Goal: Task Accomplishment & Management: Manage account settings

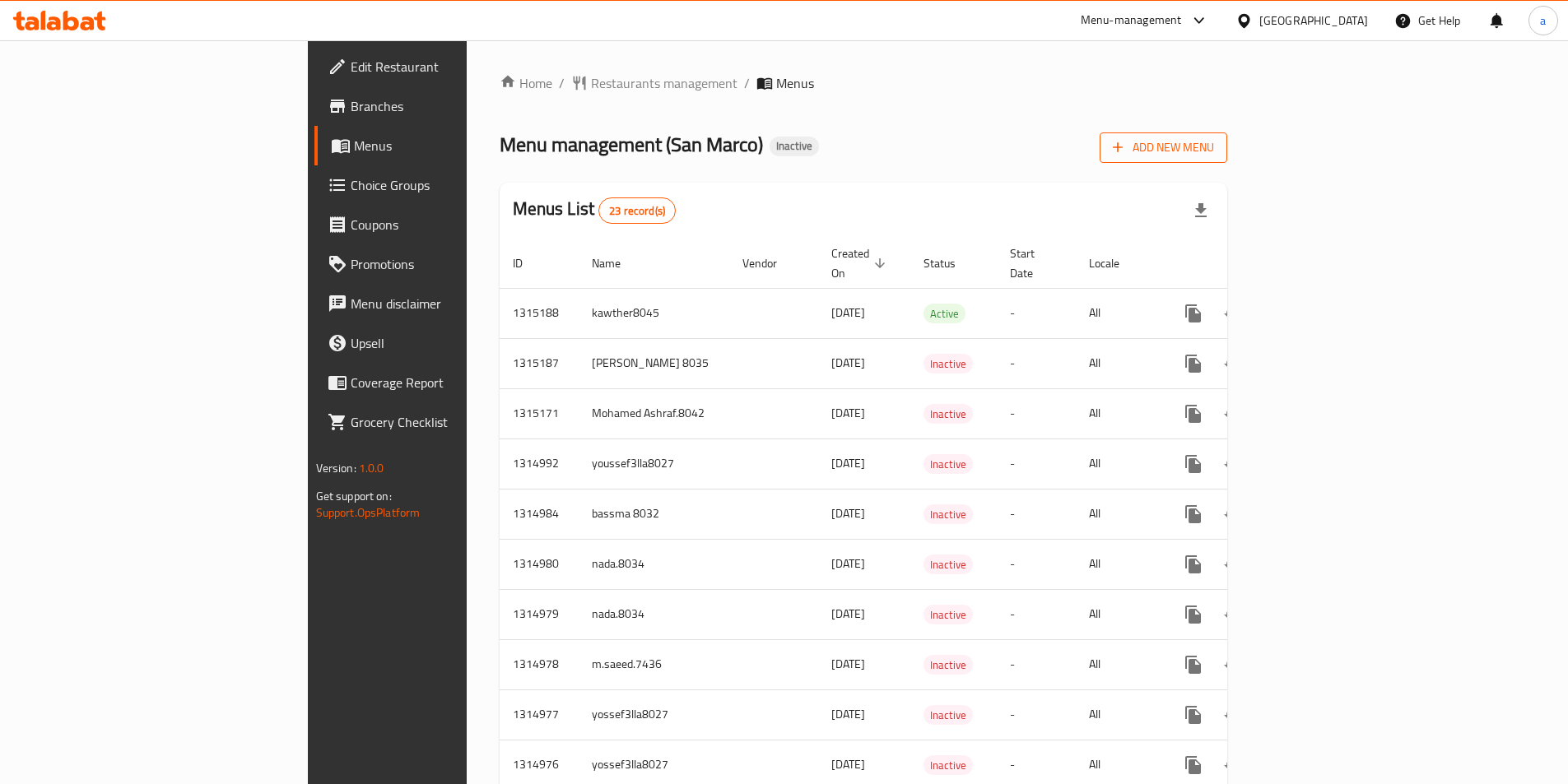
click at [1214, 138] on span "Add New Menu" at bounding box center [1163, 148] width 101 height 20
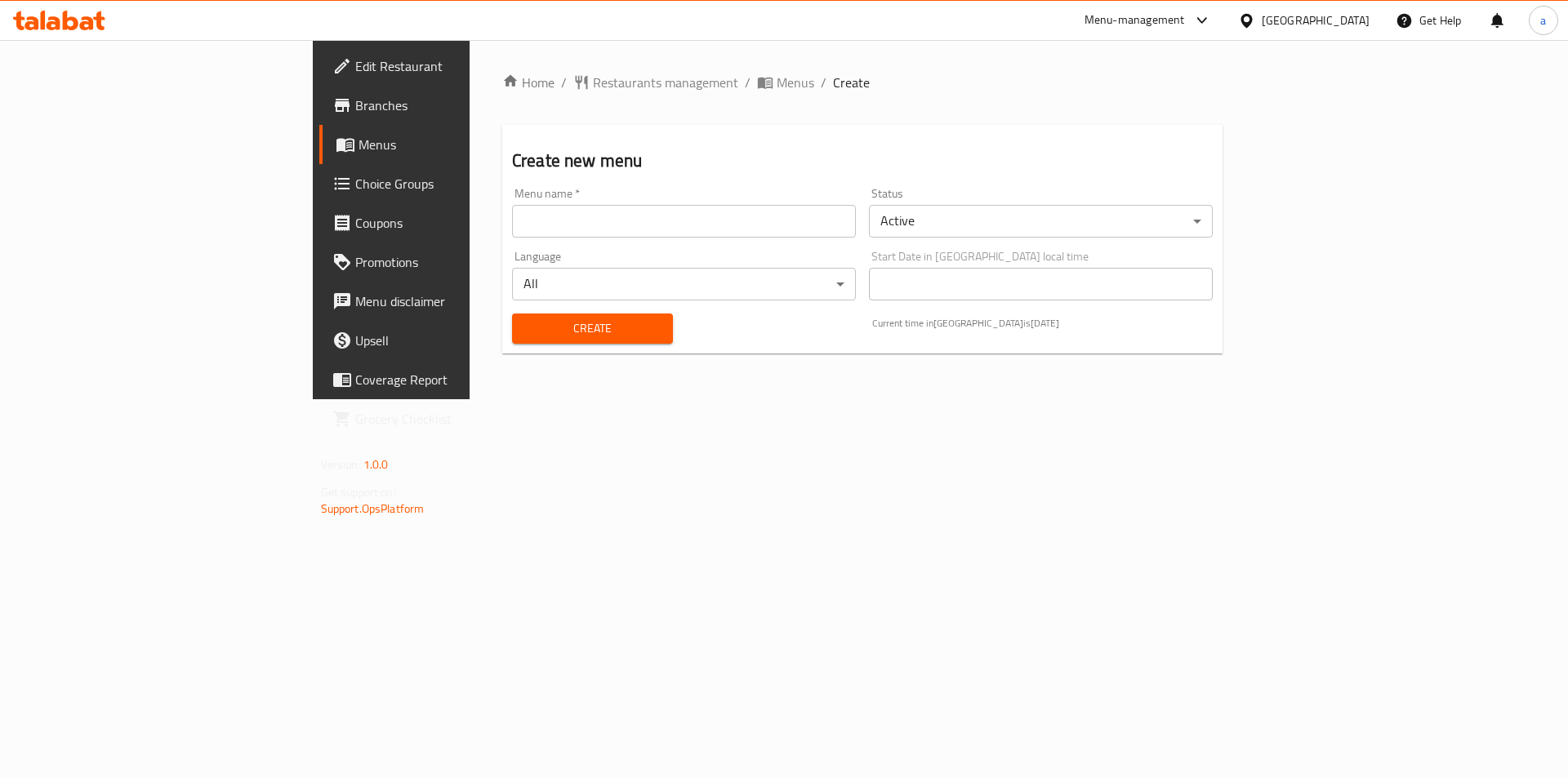
click at [611, 220] on input "text" at bounding box center [684, 221] width 343 height 33
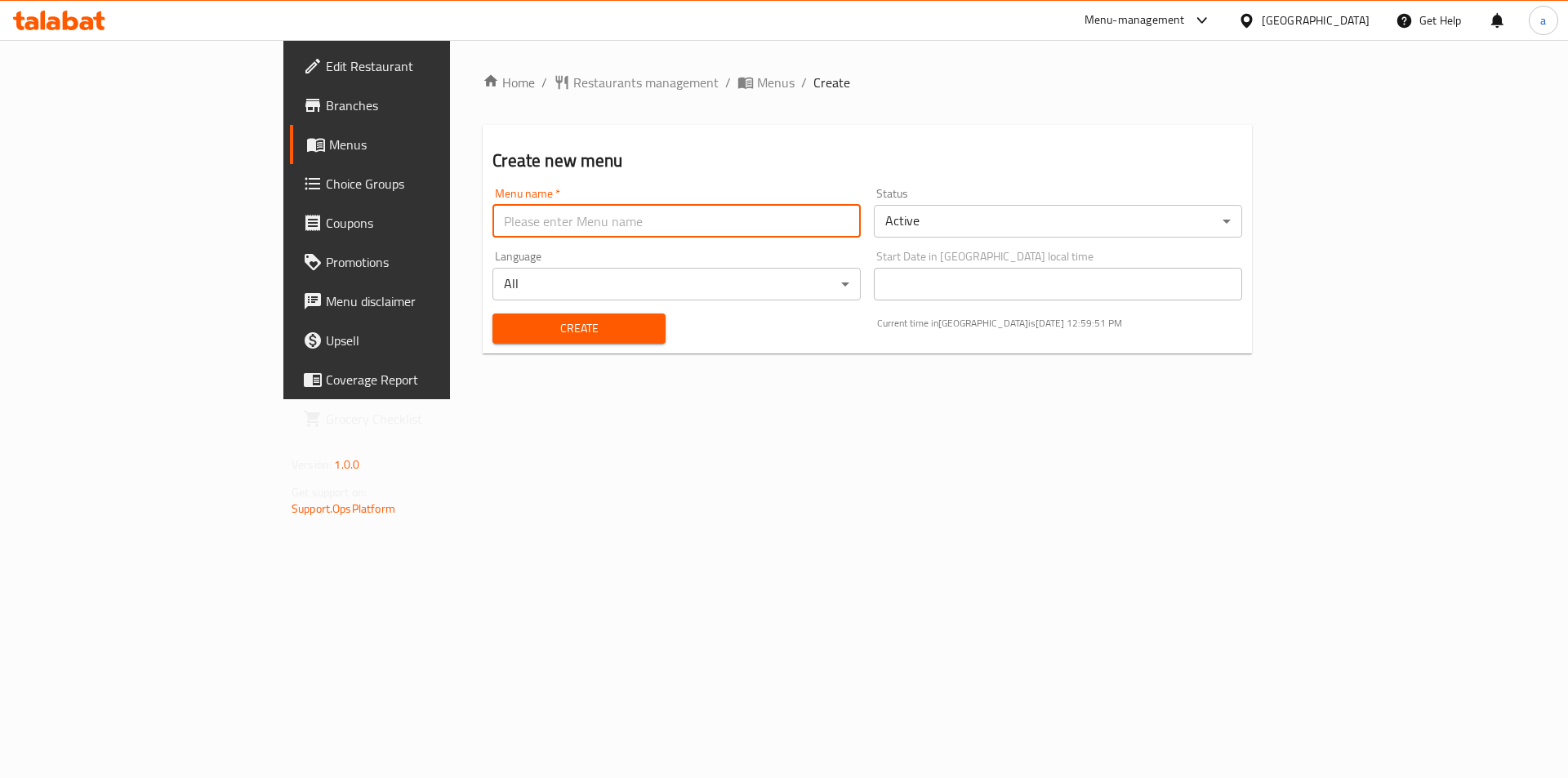
type input "[PERSON_NAME]"
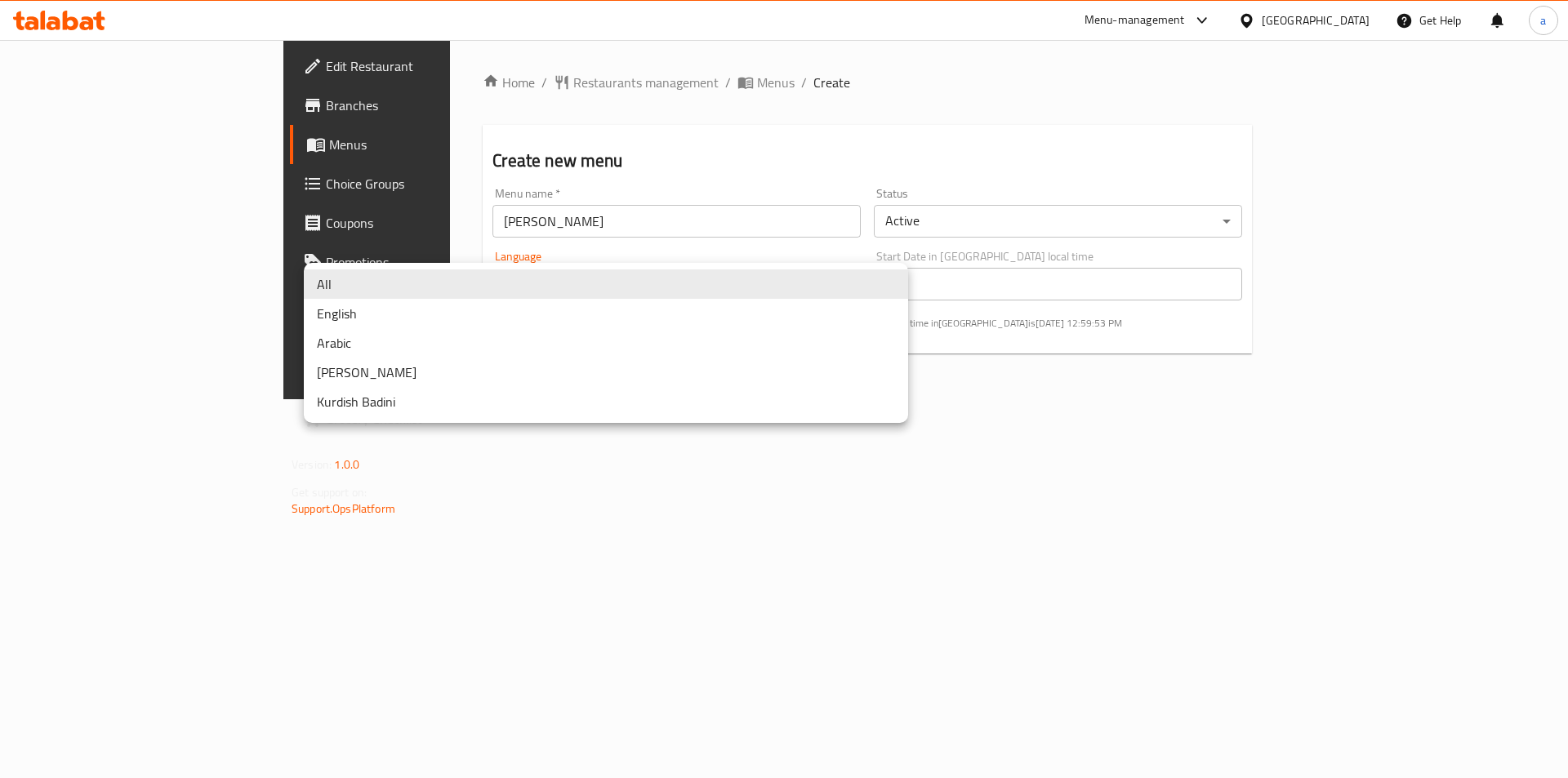
click at [584, 279] on body "​ Menu-management [GEOGRAPHIC_DATA] Get Help a Edit Restaurant Branches Menus C…" at bounding box center [784, 409] width 1568 height 738
click at [584, 279] on li "All" at bounding box center [605, 284] width 604 height 29
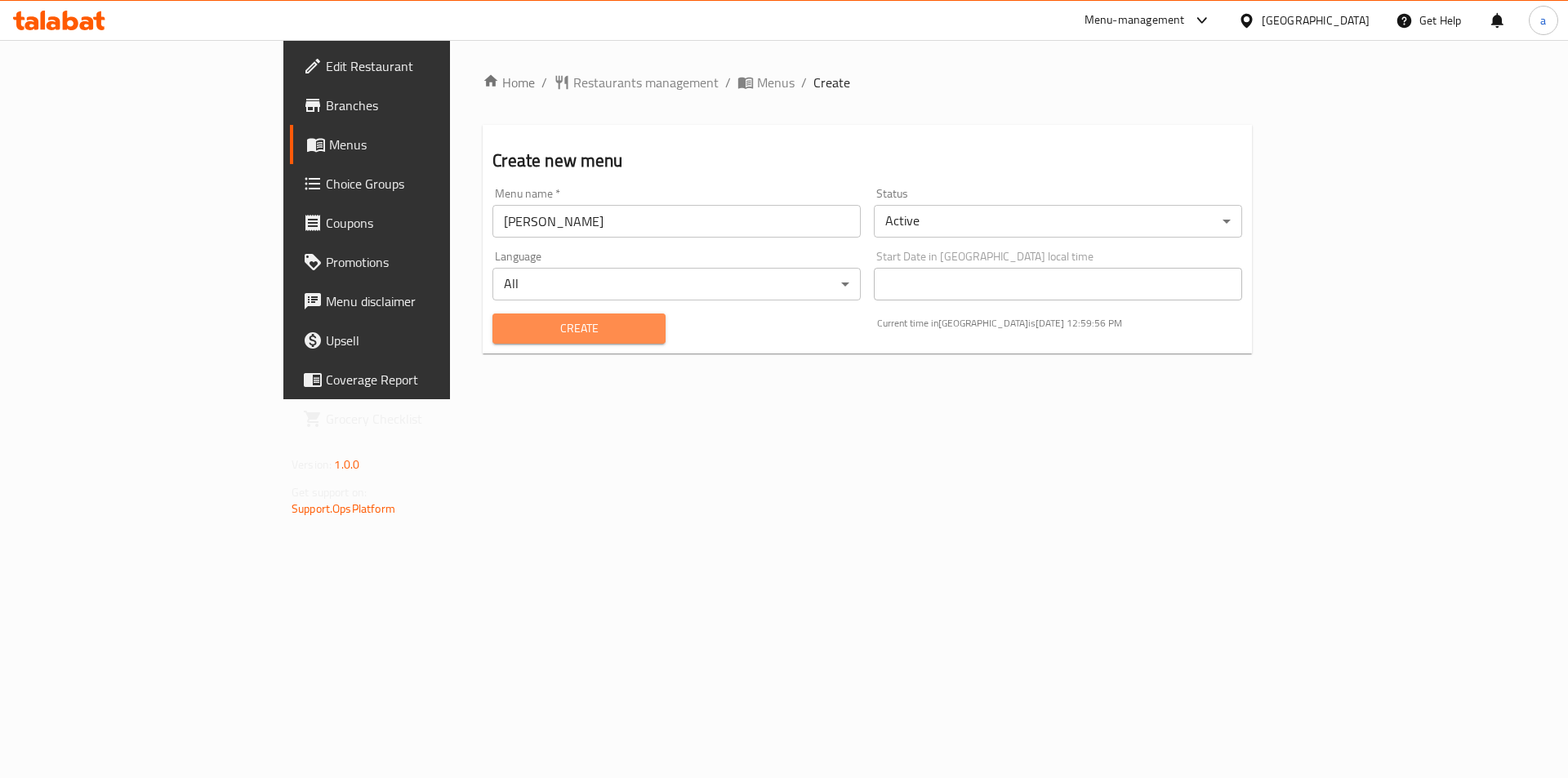
click at [541, 329] on span "Create" at bounding box center [578, 329] width 146 height 20
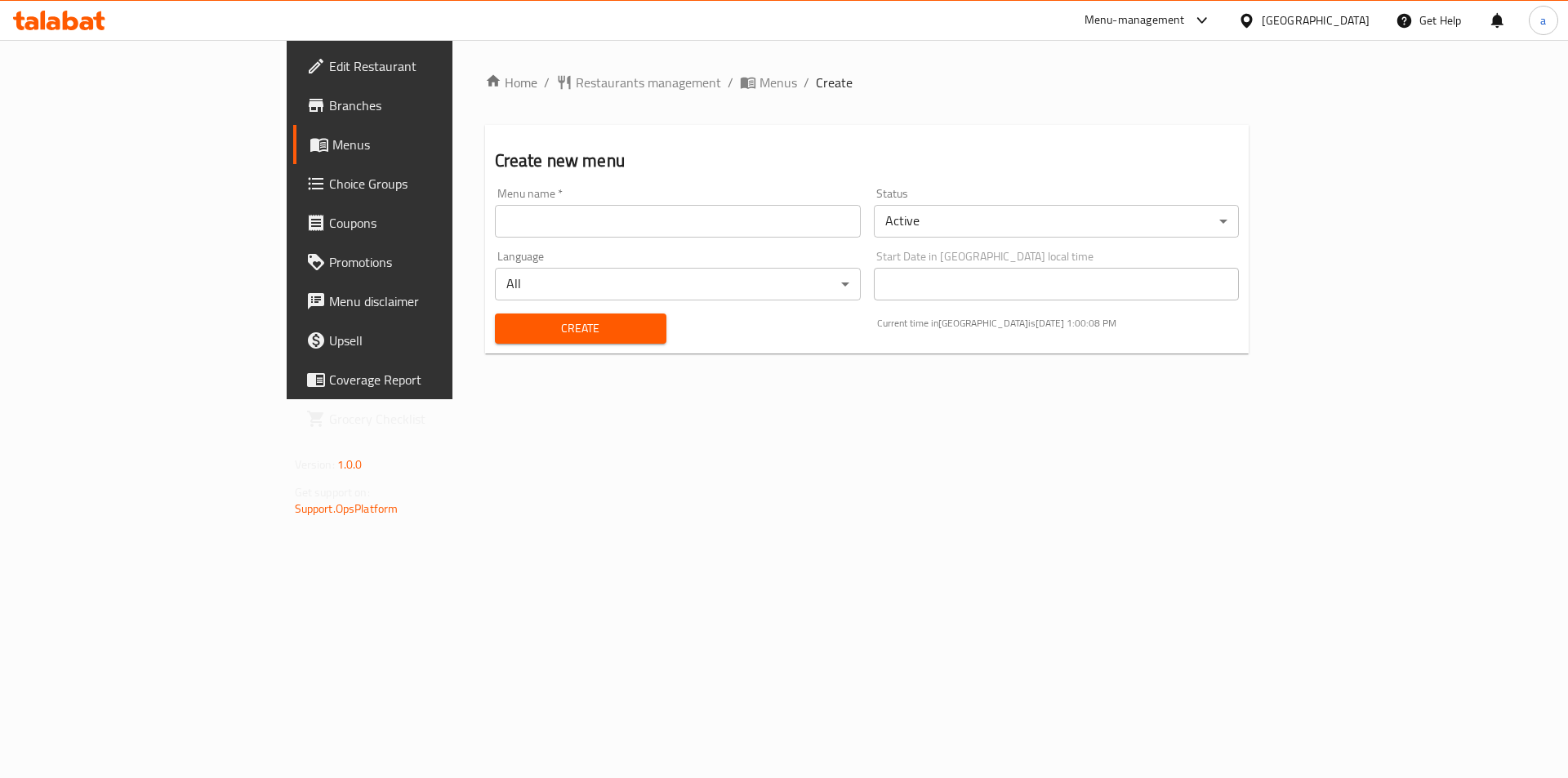
click at [333, 147] on span "Menus" at bounding box center [434, 145] width 203 height 20
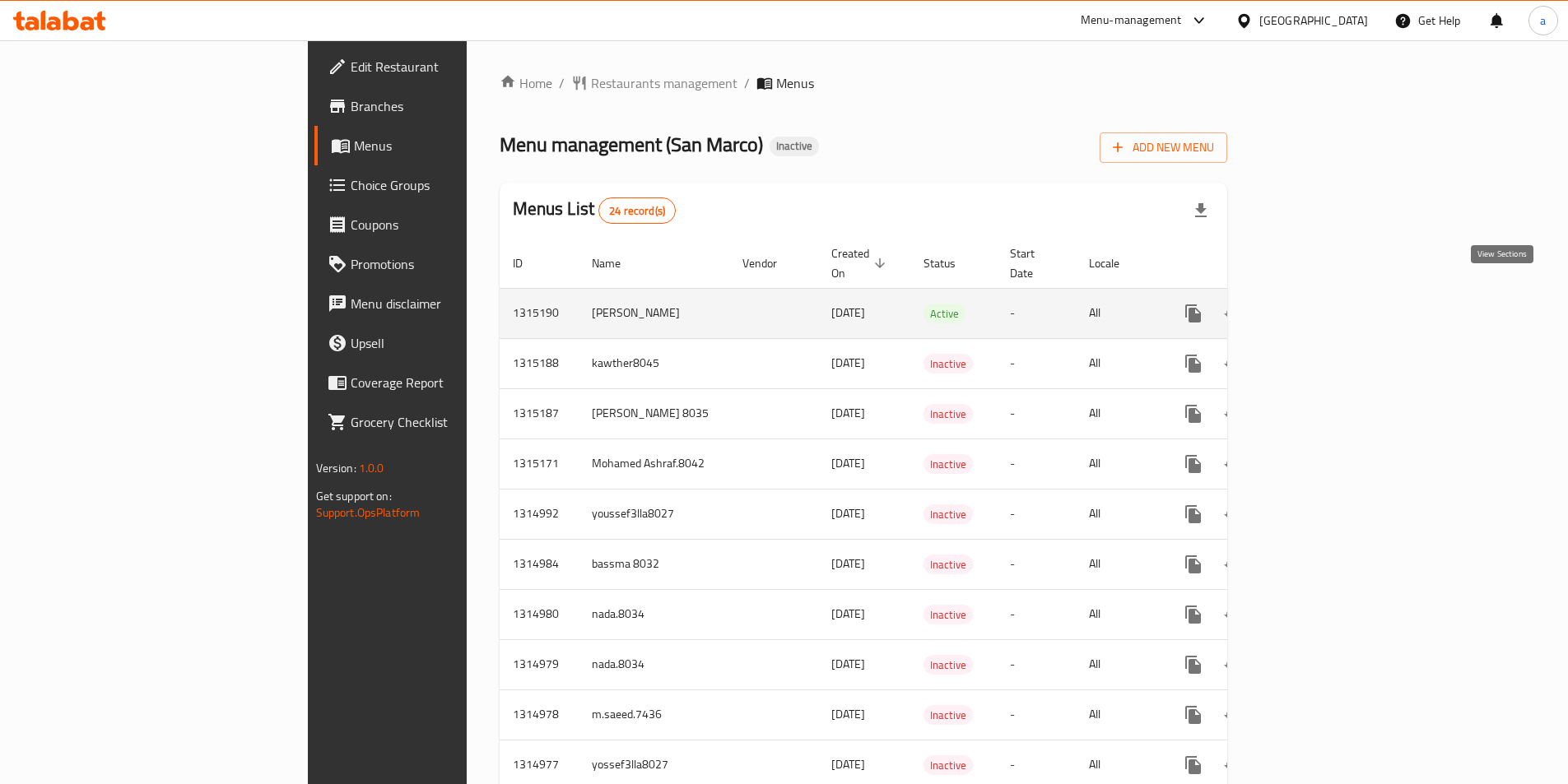
click at [1322, 303] on icon "enhanced table" at bounding box center [1313, 313] width 20 height 20
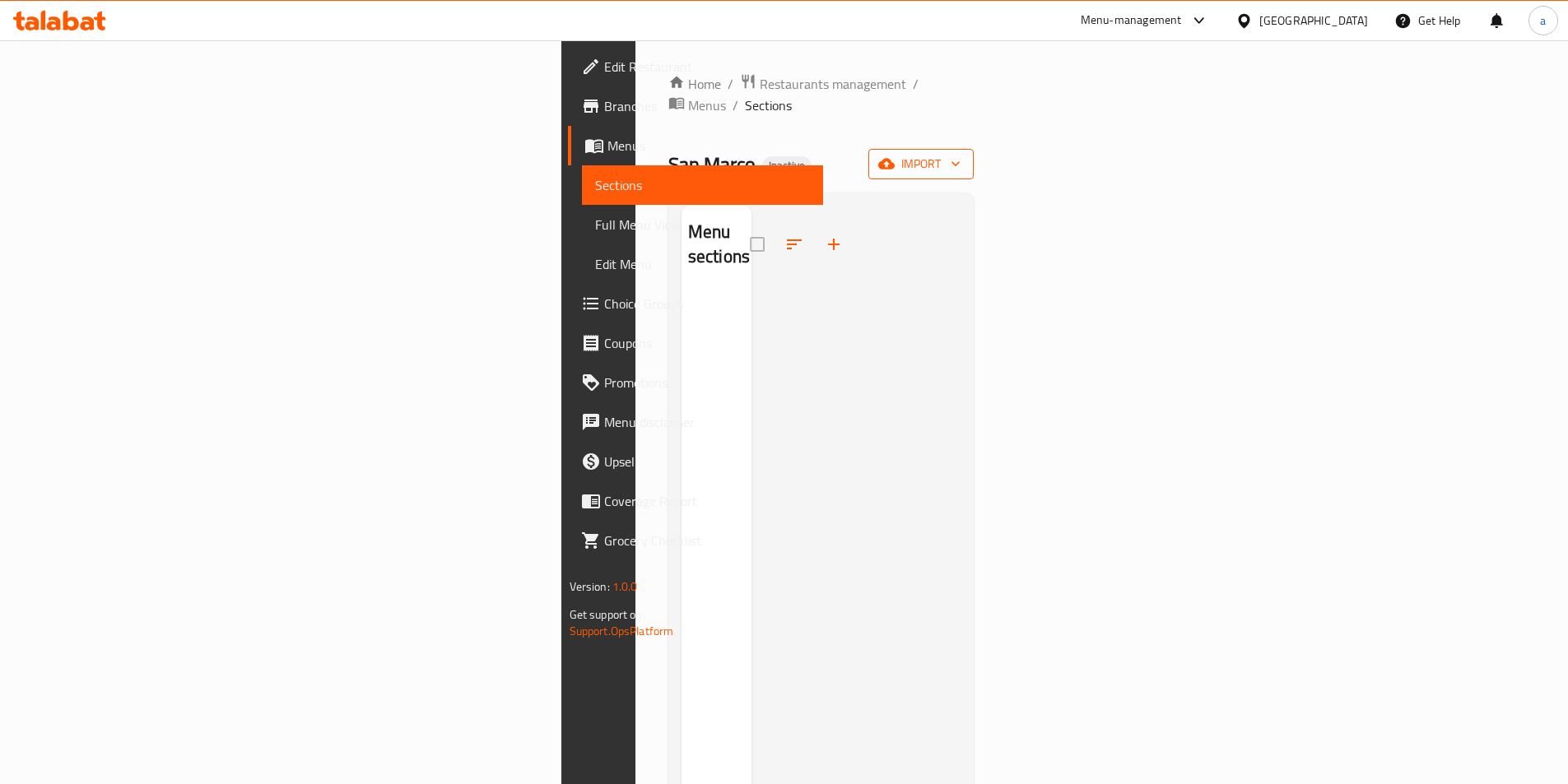
click at [960, 154] on span "import" at bounding box center [921, 164] width 79 height 20
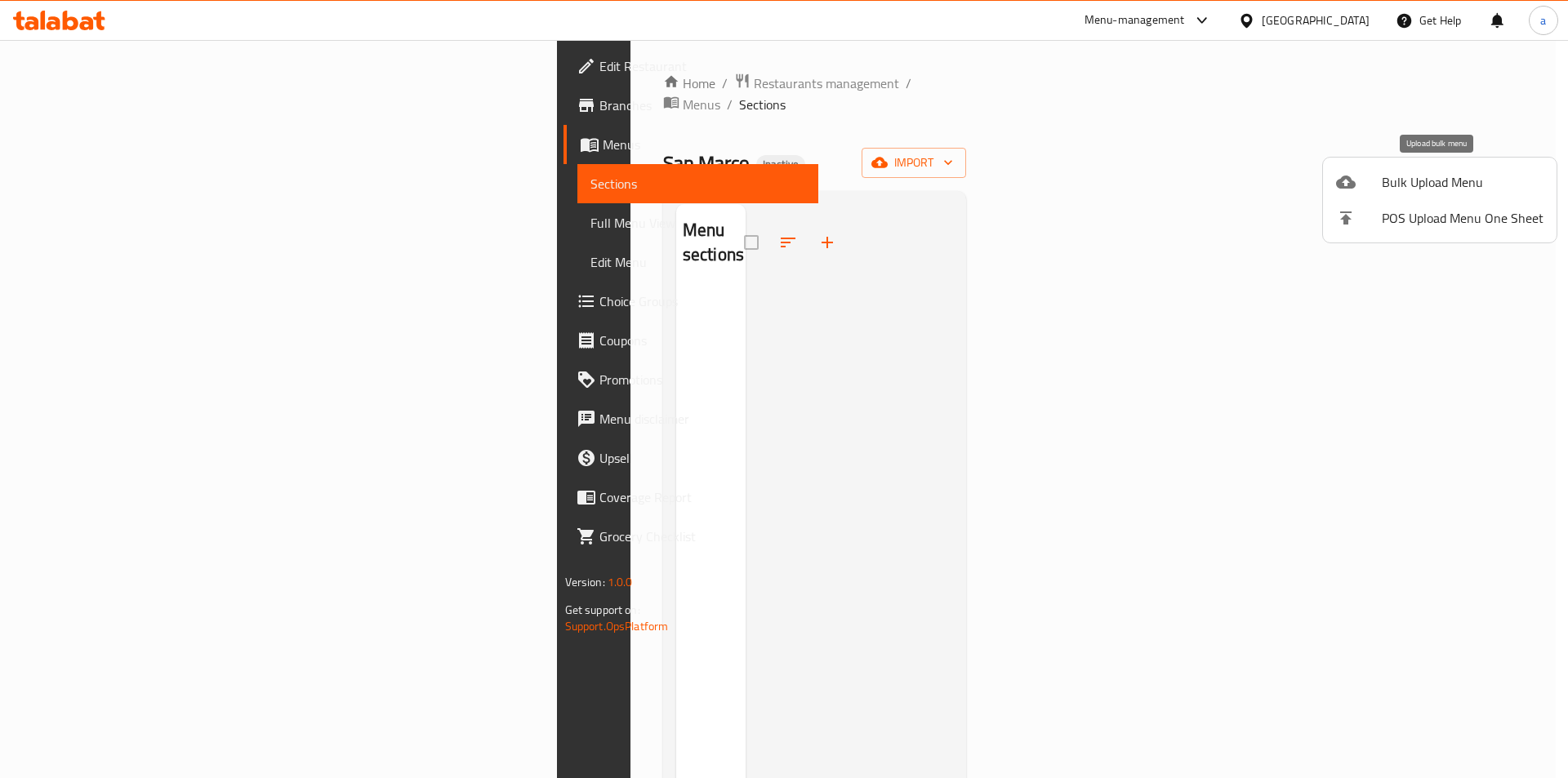
click at [1438, 183] on span "Bulk Upload Menu" at bounding box center [1462, 183] width 162 height 20
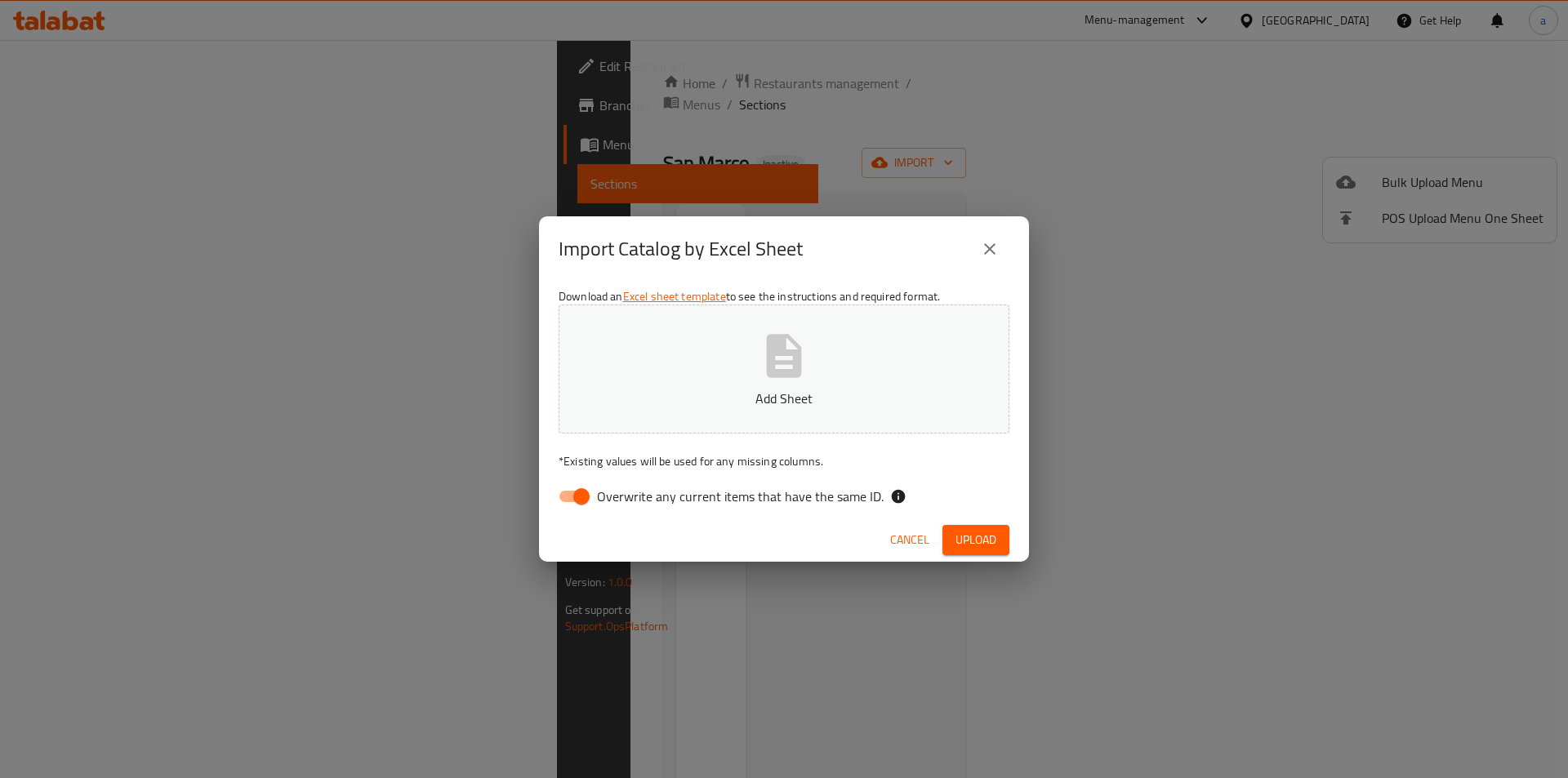
click at [580, 493] on input "Overwrite any current items that have the same ID." at bounding box center [582, 496] width 93 height 31
checkbox input "false"
click at [777, 364] on icon "button" at bounding box center [784, 356] width 35 height 43
click at [976, 543] on span "Upload" at bounding box center [975, 540] width 41 height 20
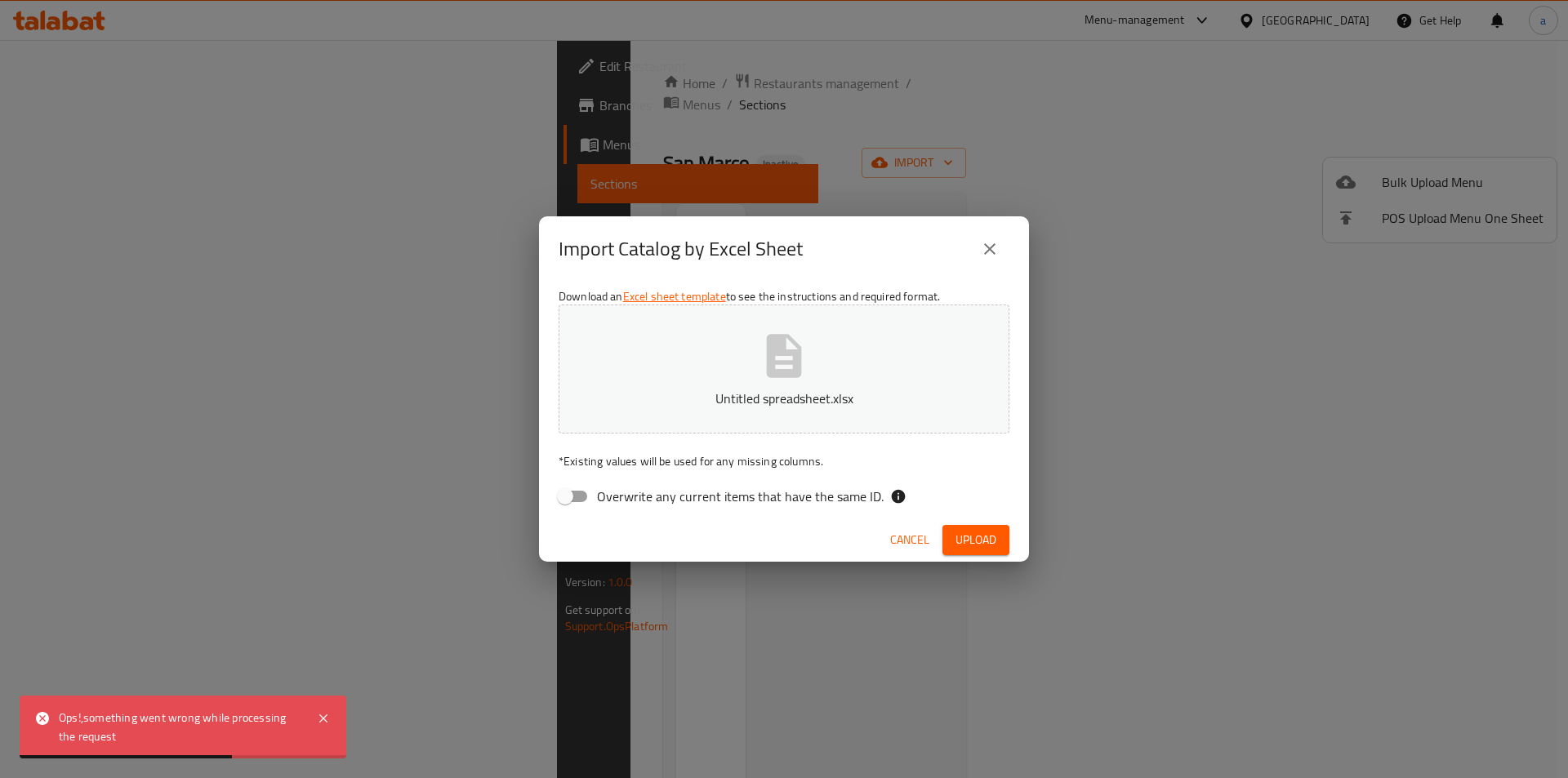
click at [989, 253] on icon "close" at bounding box center [989, 249] width 20 height 20
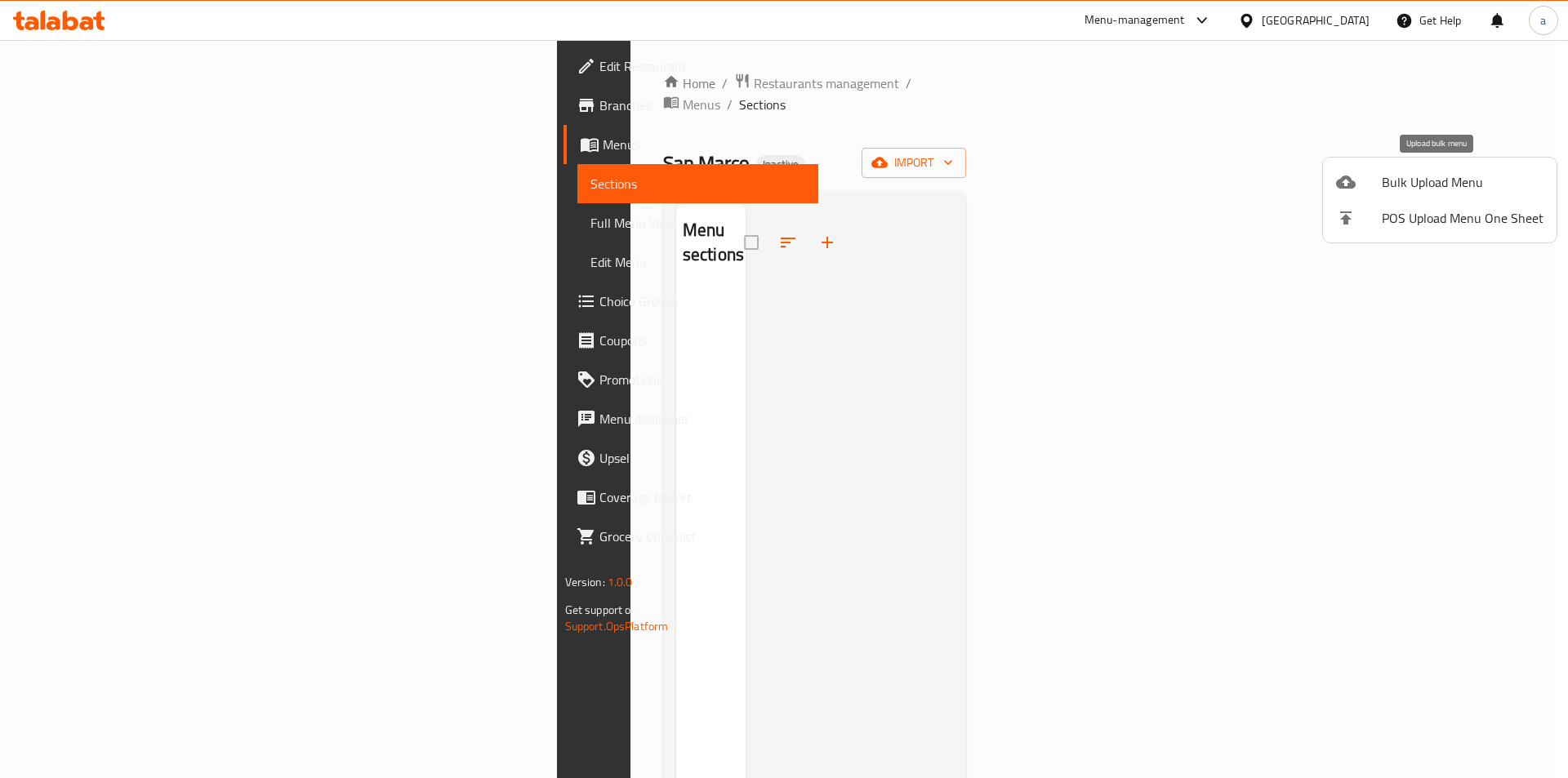
click at [1433, 169] on li "Bulk Upload Menu" at bounding box center [1440, 182] width 233 height 36
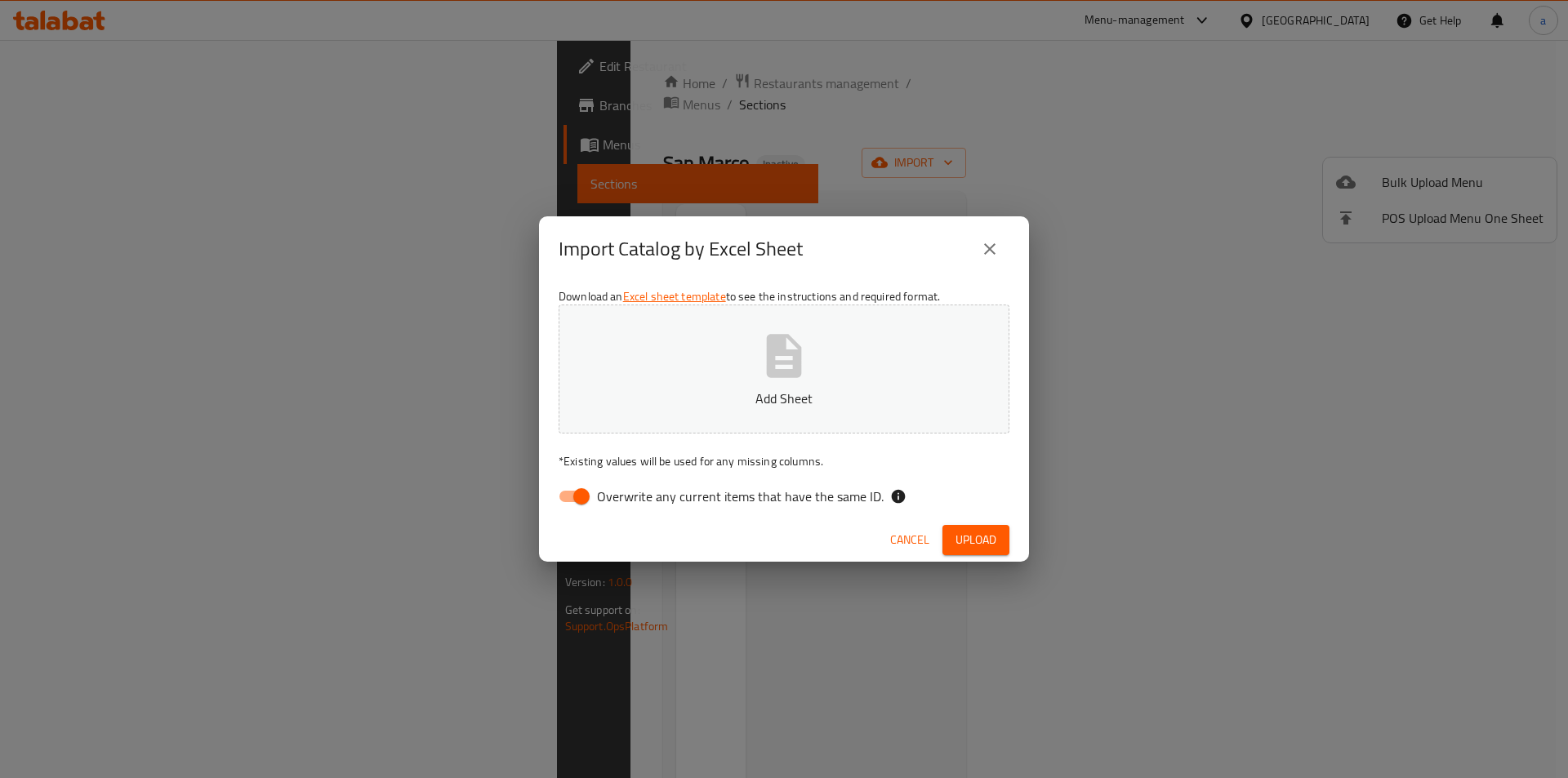
click at [572, 499] on input "Overwrite any current items that have the same ID." at bounding box center [582, 496] width 93 height 31
checkbox input "false"
click at [787, 304] on div "Download an Excel sheet template to see the instructions and required format. A…" at bounding box center [784, 400] width 490 height 237
click at [803, 390] on p "Add Sheet" at bounding box center [784, 399] width 400 height 20
click at [976, 532] on span "Upload" at bounding box center [975, 540] width 41 height 20
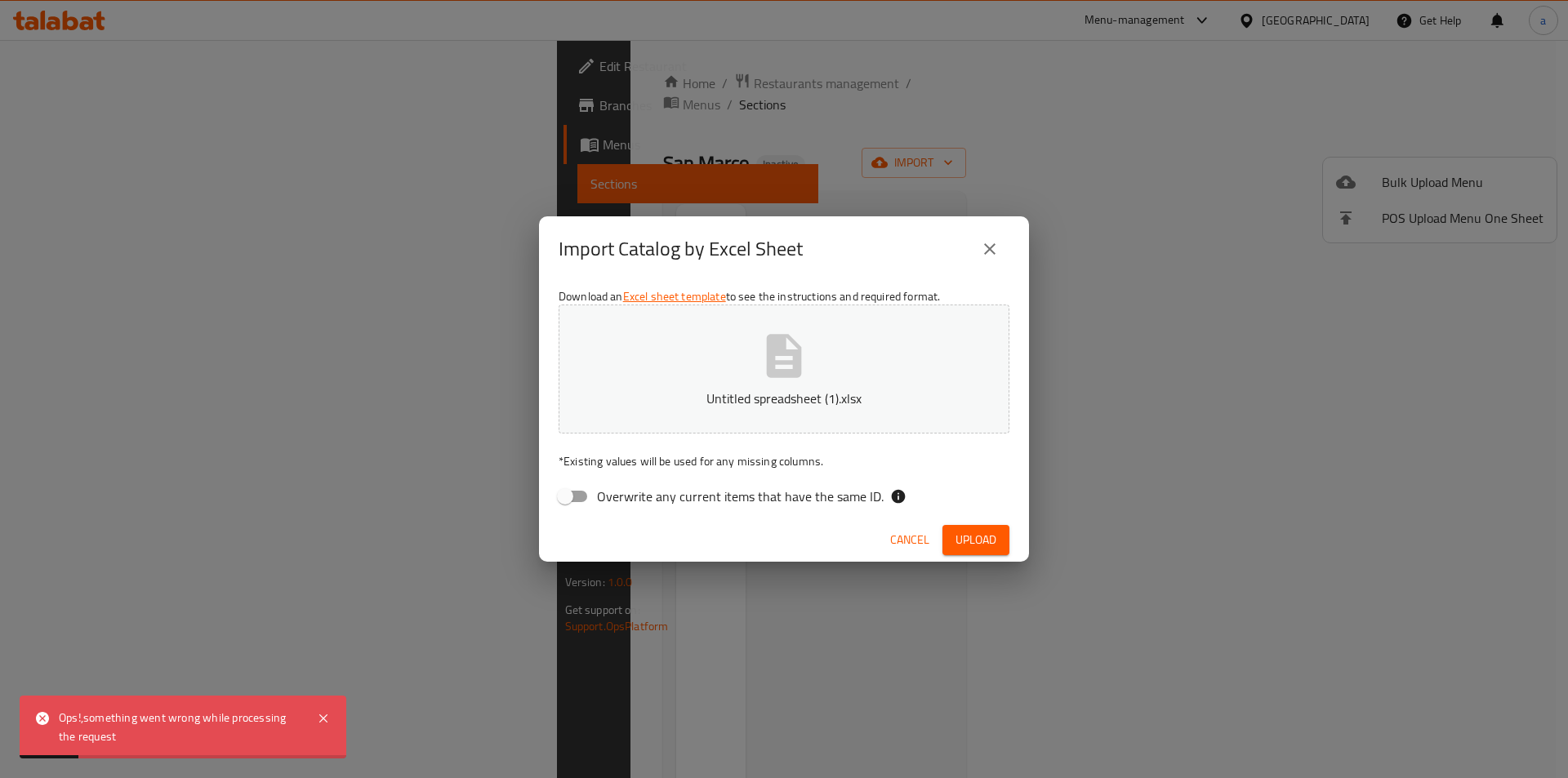
click at [914, 538] on span "Cancel" at bounding box center [909, 540] width 39 height 20
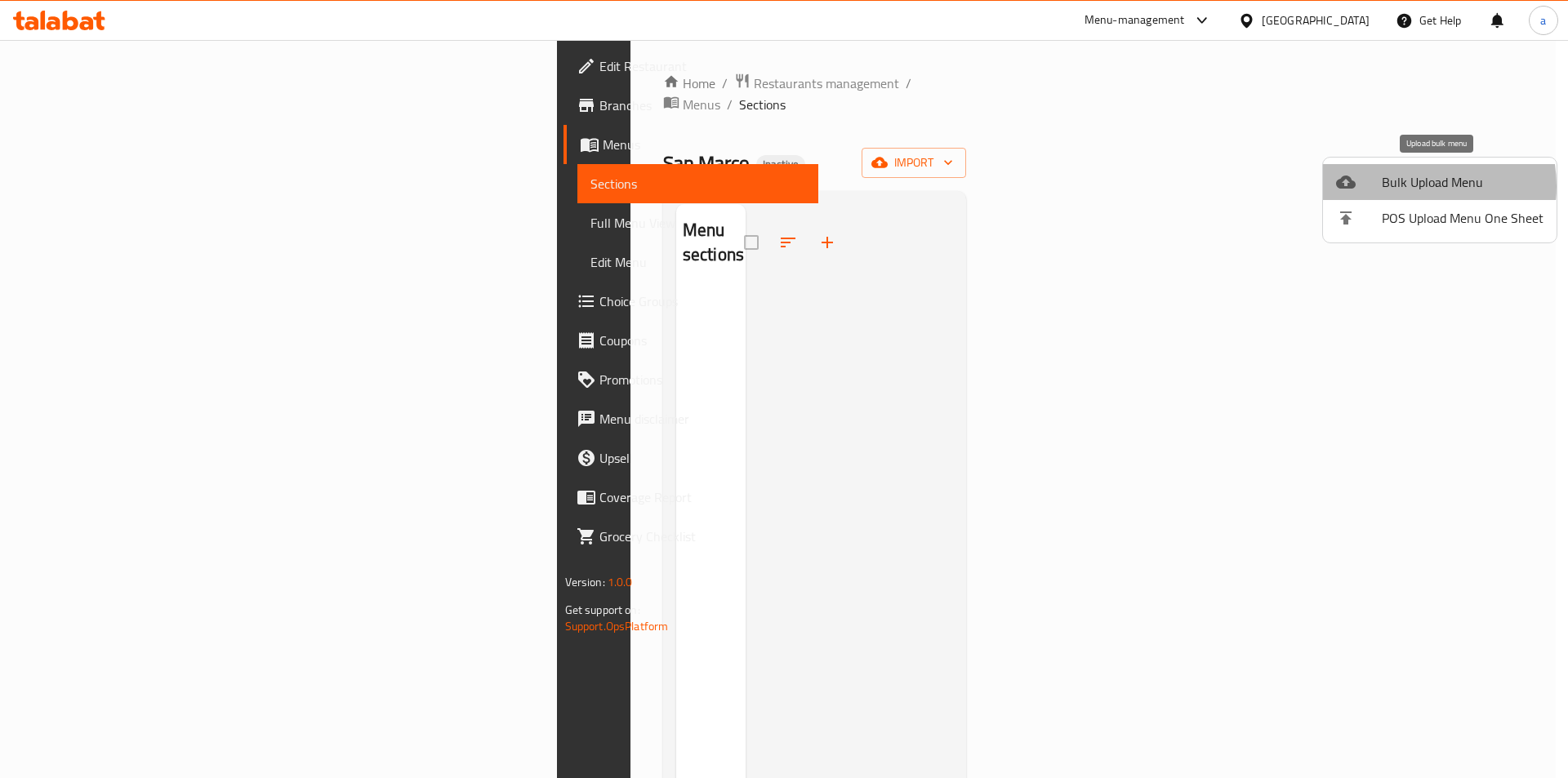
click at [1407, 186] on span "Bulk Upload Menu" at bounding box center [1462, 183] width 162 height 20
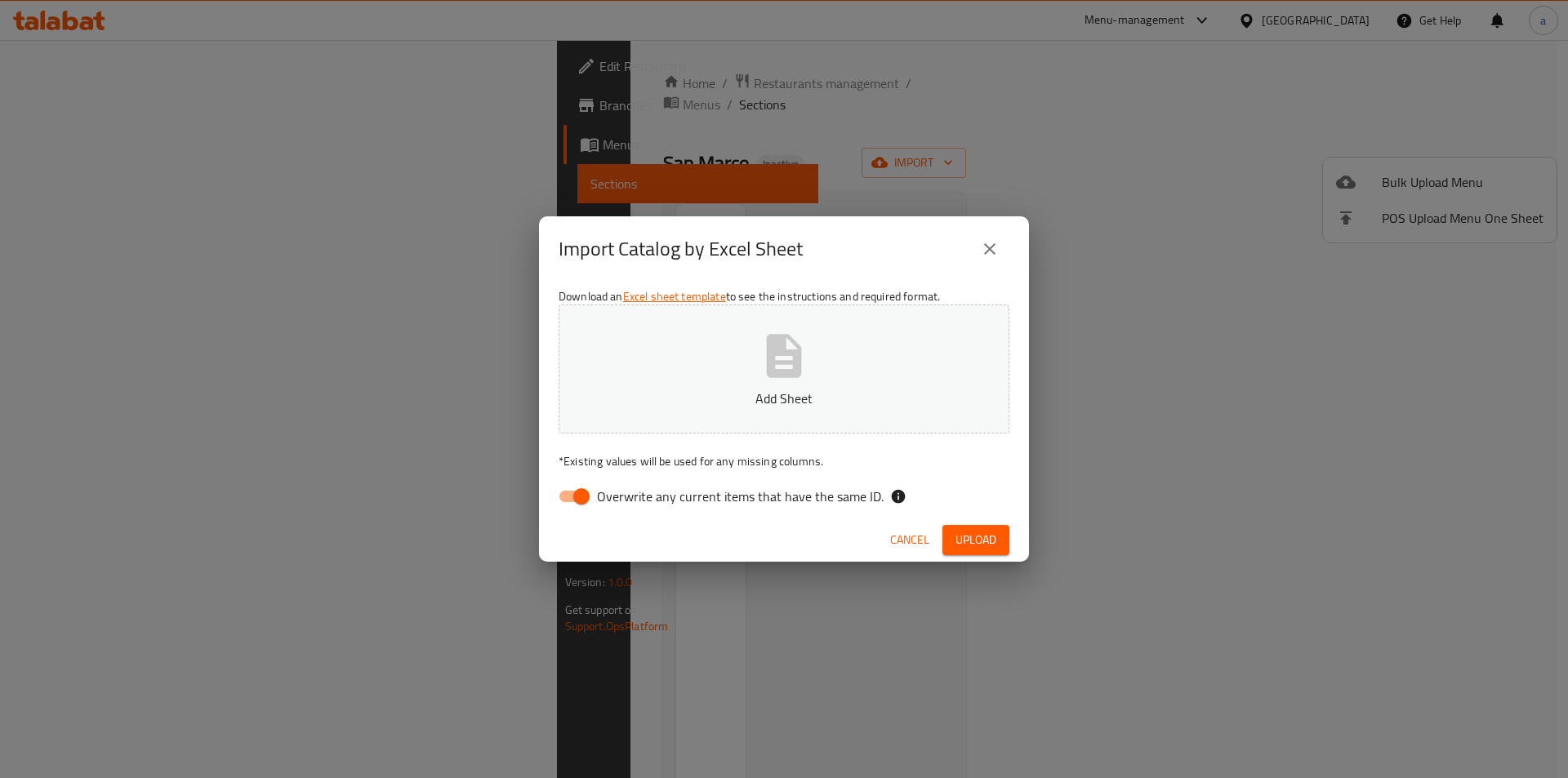
click at [572, 499] on input "Overwrite any current items that have the same ID." at bounding box center [582, 496] width 93 height 31
checkbox input "false"
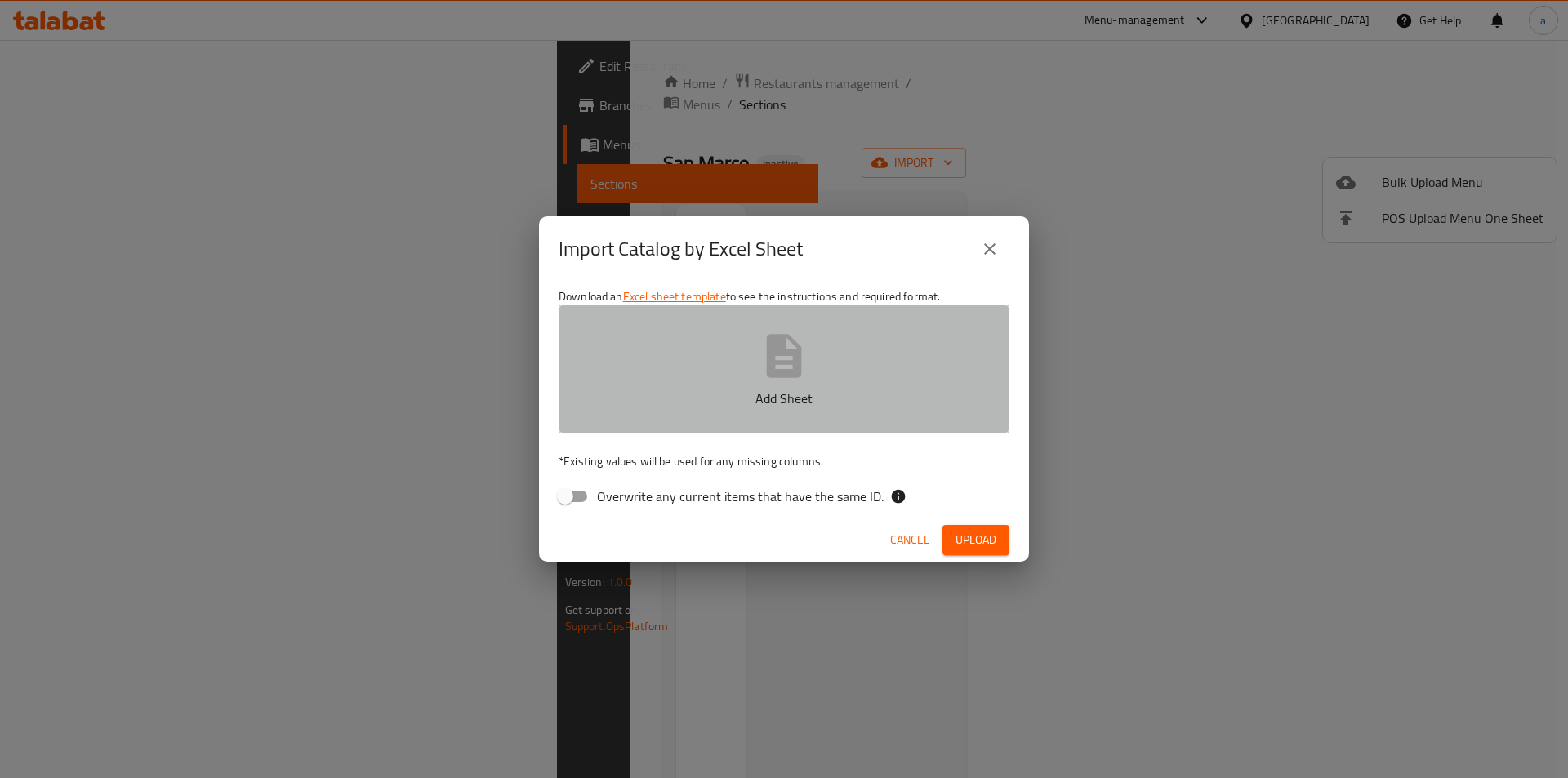
click at [727, 393] on p "Add Sheet" at bounding box center [784, 399] width 400 height 20
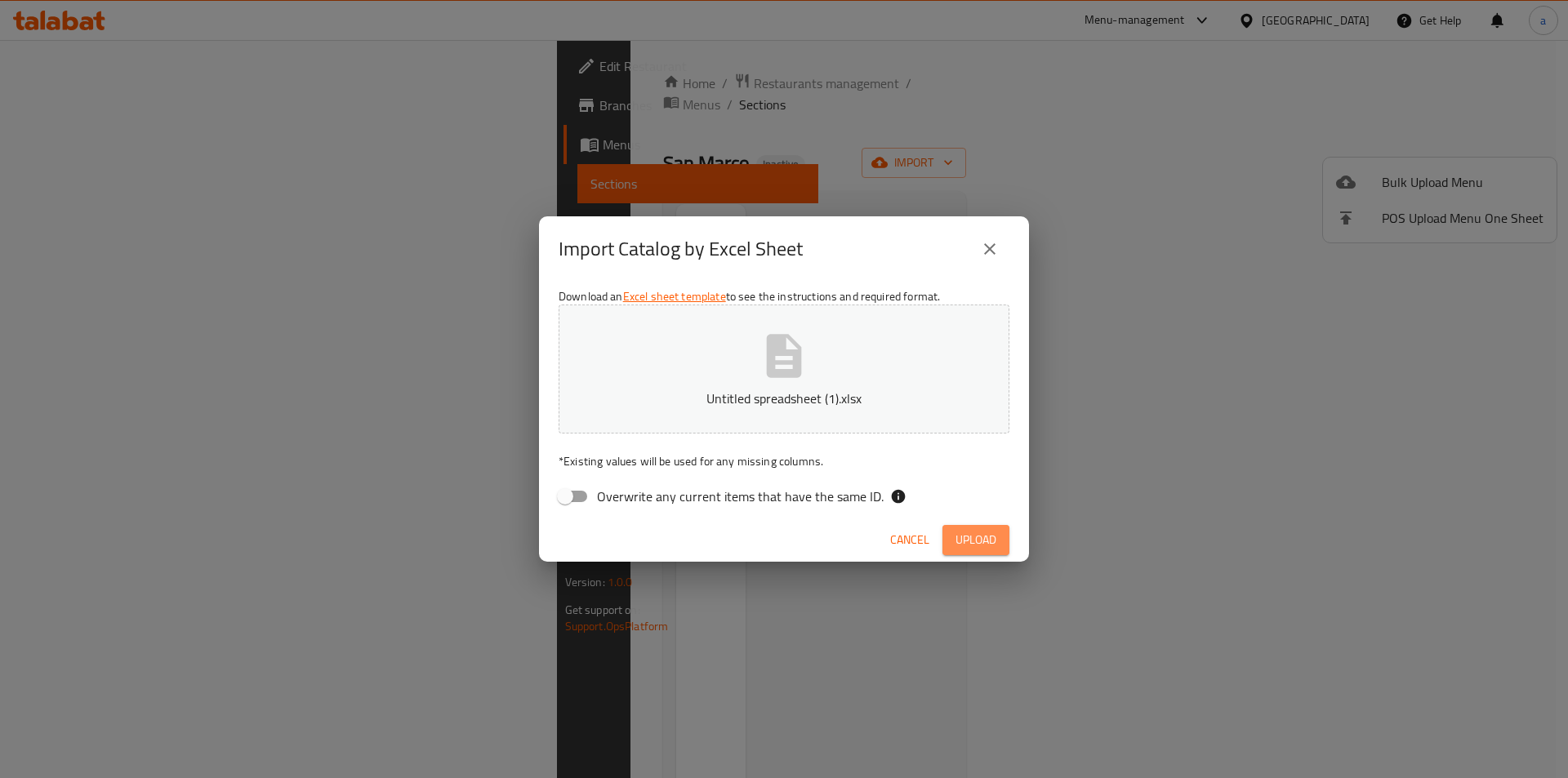
click at [976, 540] on span "Upload" at bounding box center [975, 540] width 41 height 20
click at [982, 241] on icon "close" at bounding box center [989, 249] width 20 height 20
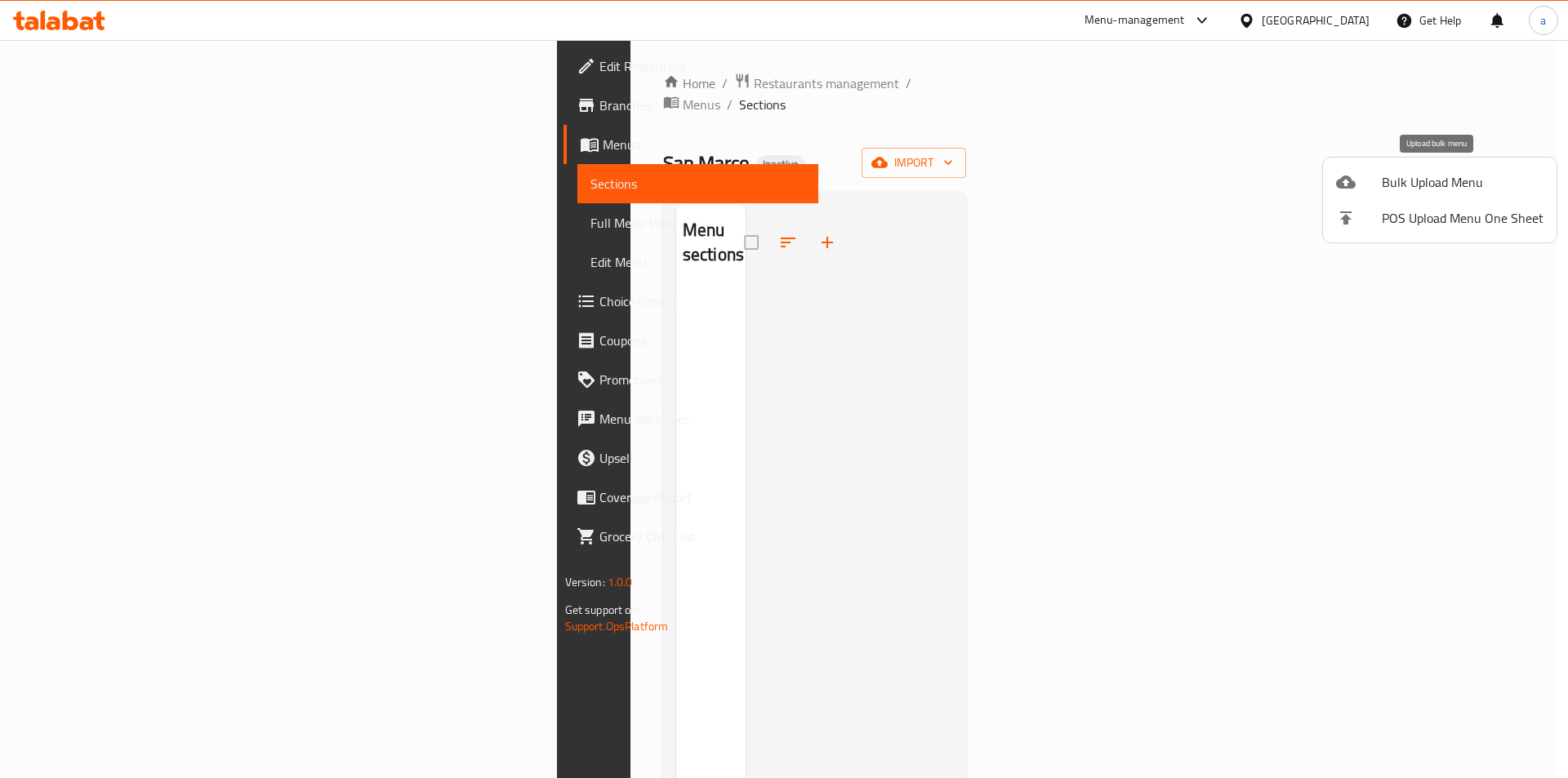
click at [1432, 185] on span "Bulk Upload Menu" at bounding box center [1462, 183] width 162 height 20
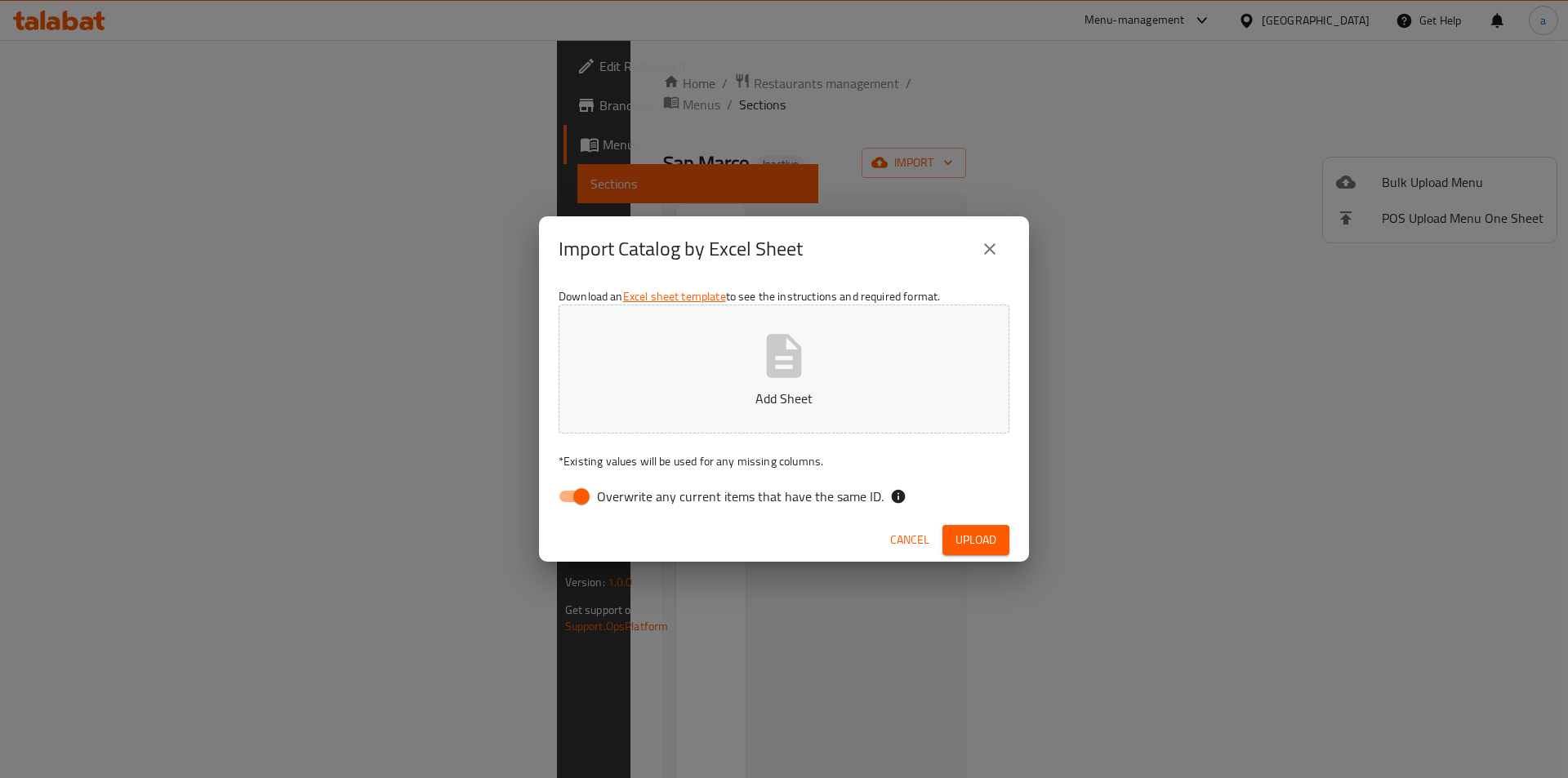
click at [574, 494] on input "Overwrite any current items that have the same ID." at bounding box center [582, 496] width 93 height 31
checkbox input "false"
click at [719, 376] on button "Add Sheet" at bounding box center [784, 369] width 451 height 129
click at [970, 539] on span "Upload" at bounding box center [975, 540] width 41 height 20
click at [986, 245] on icon "close" at bounding box center [989, 249] width 12 height 12
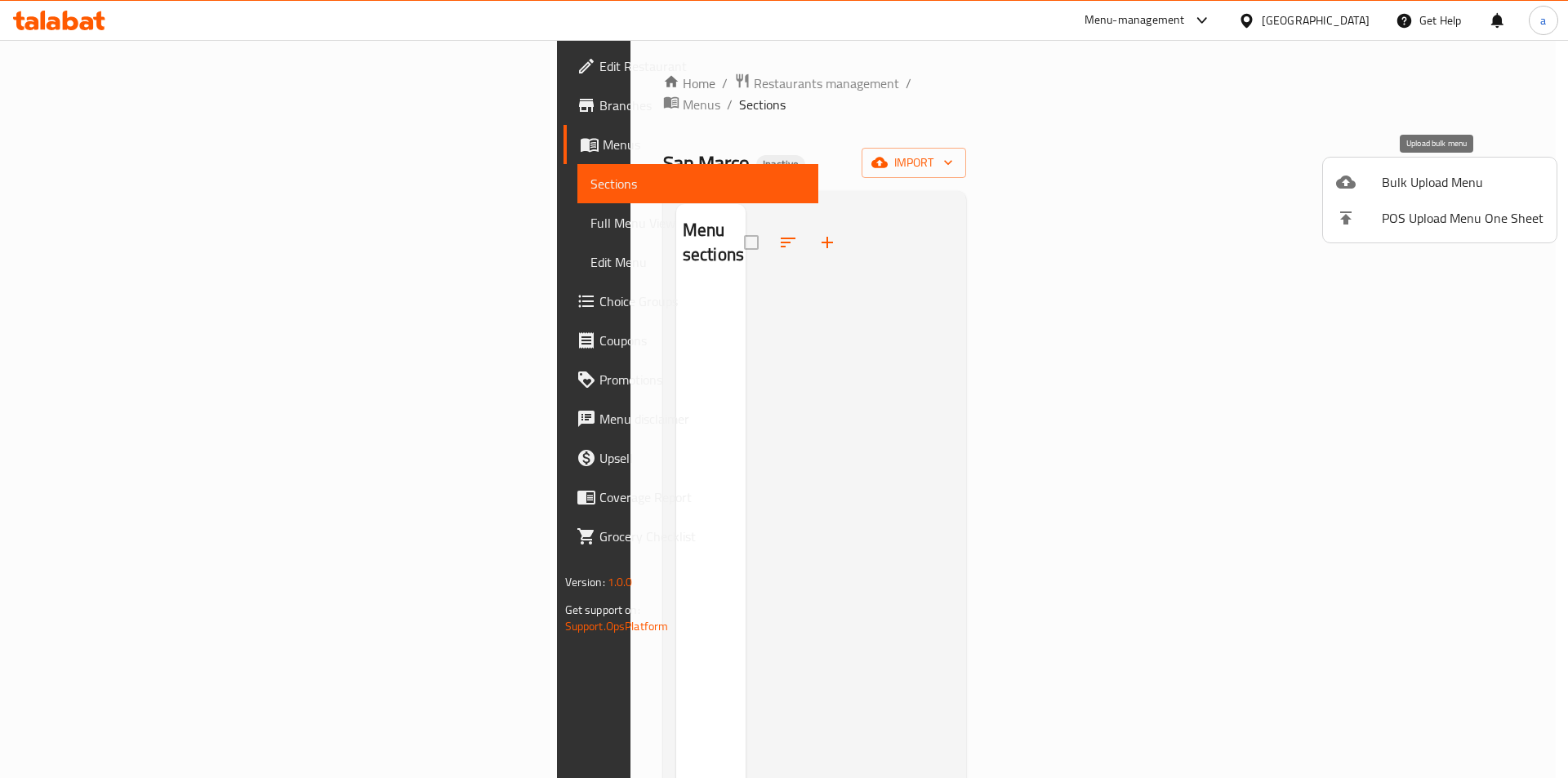
click at [1431, 179] on span "Bulk Upload Menu" at bounding box center [1462, 183] width 162 height 20
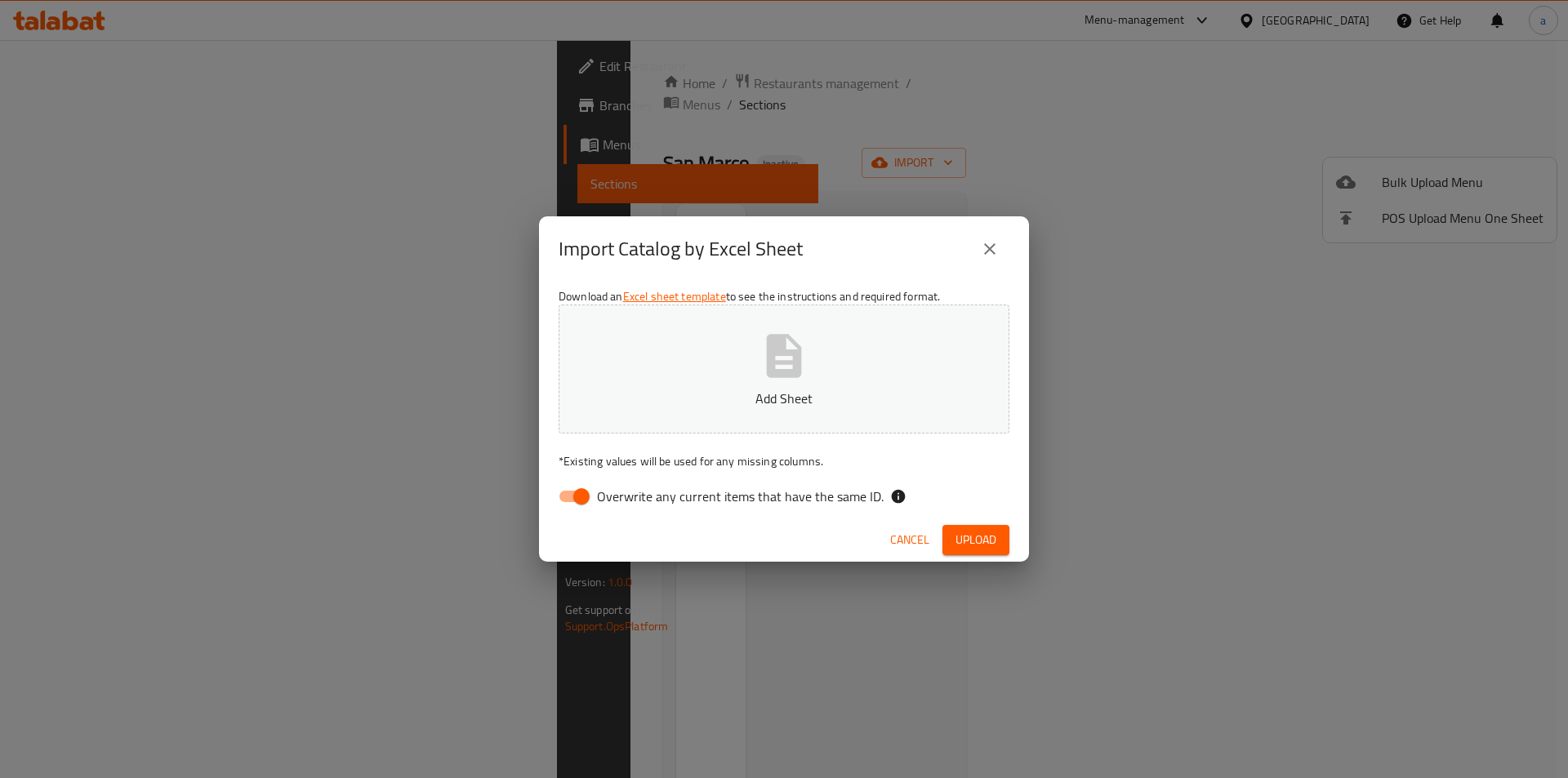
click at [572, 499] on input "Overwrite any current items that have the same ID." at bounding box center [582, 496] width 93 height 31
checkbox input "false"
click at [775, 339] on icon "button" at bounding box center [784, 356] width 35 height 43
click at [976, 541] on span "Upload" at bounding box center [975, 540] width 41 height 20
click at [978, 534] on span "Upload" at bounding box center [975, 540] width 41 height 20
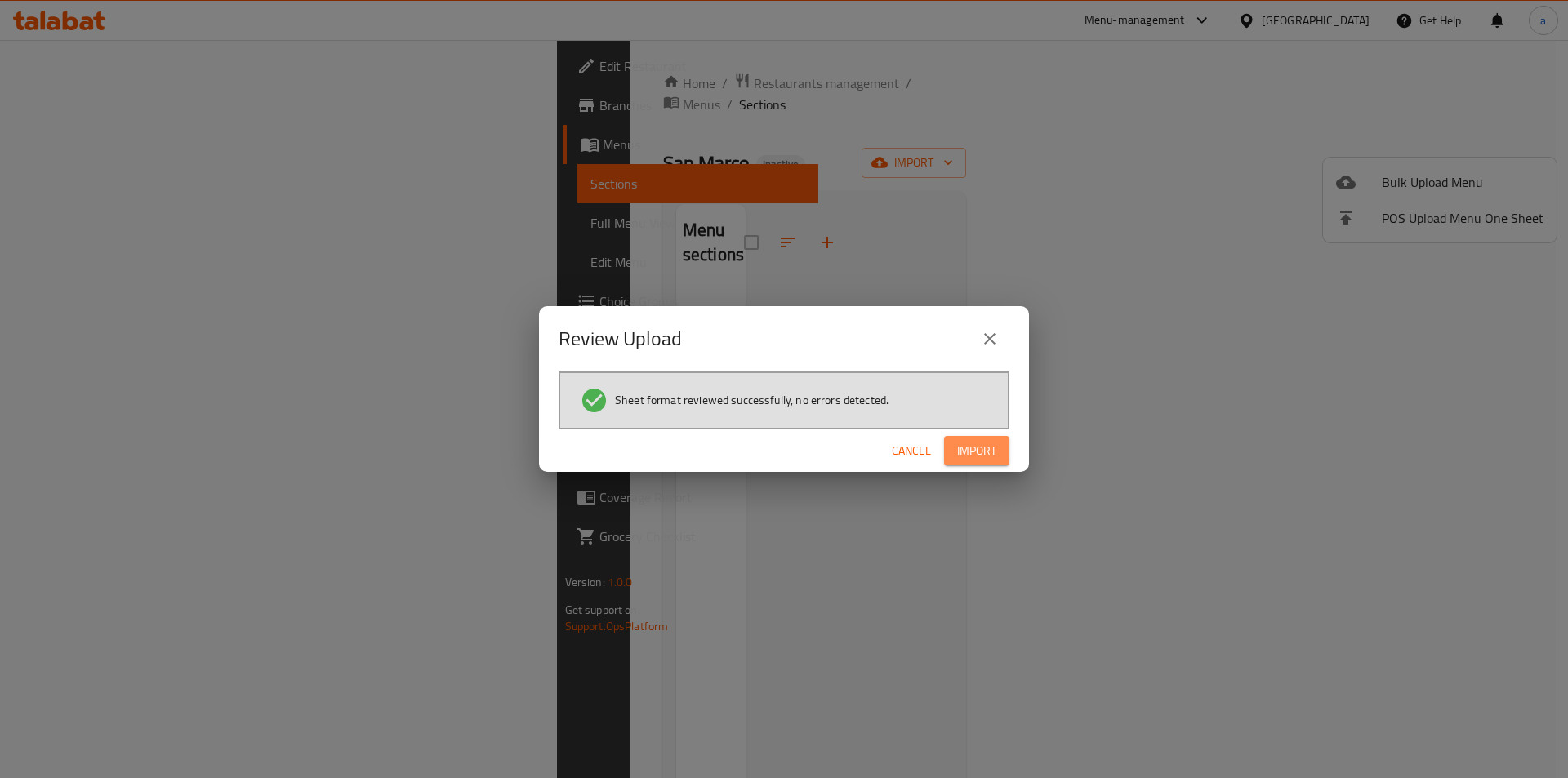
click at [973, 444] on span "Import" at bounding box center [976, 451] width 39 height 20
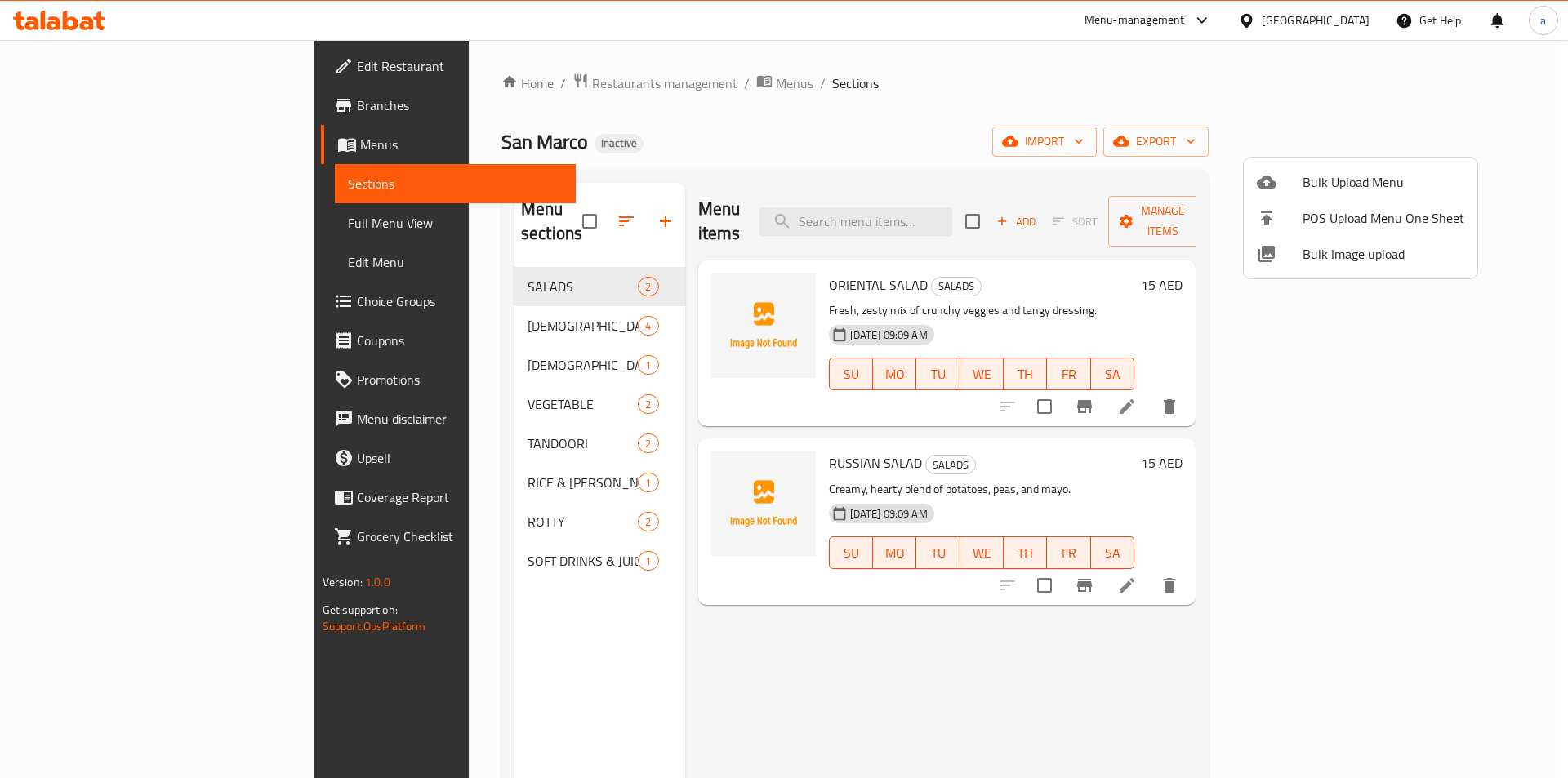
click at [1179, 120] on div at bounding box center [784, 389] width 1568 height 778
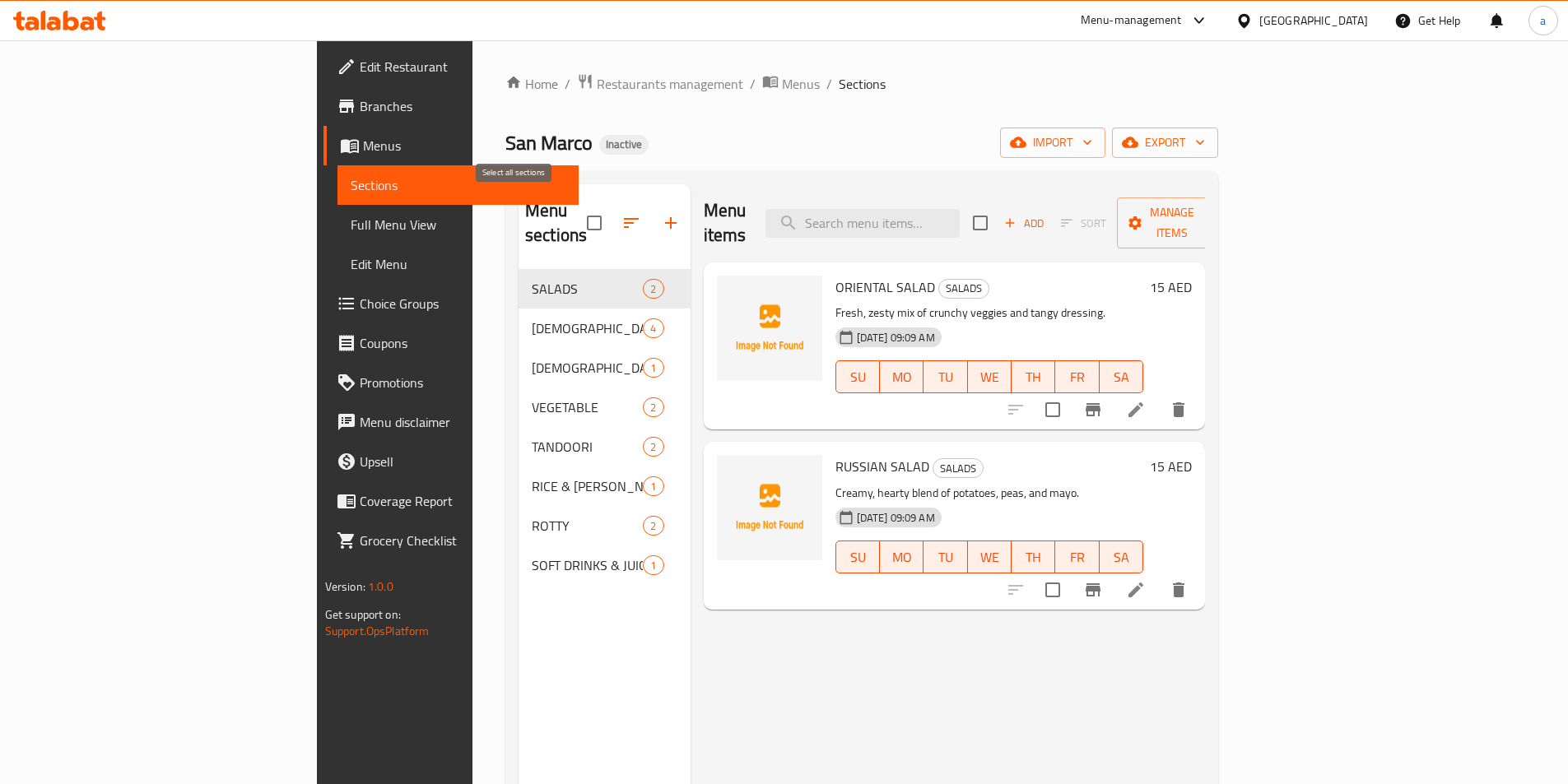
click at [577, 206] on input "checkbox" at bounding box center [594, 223] width 34 height 34
checkbox input "false"
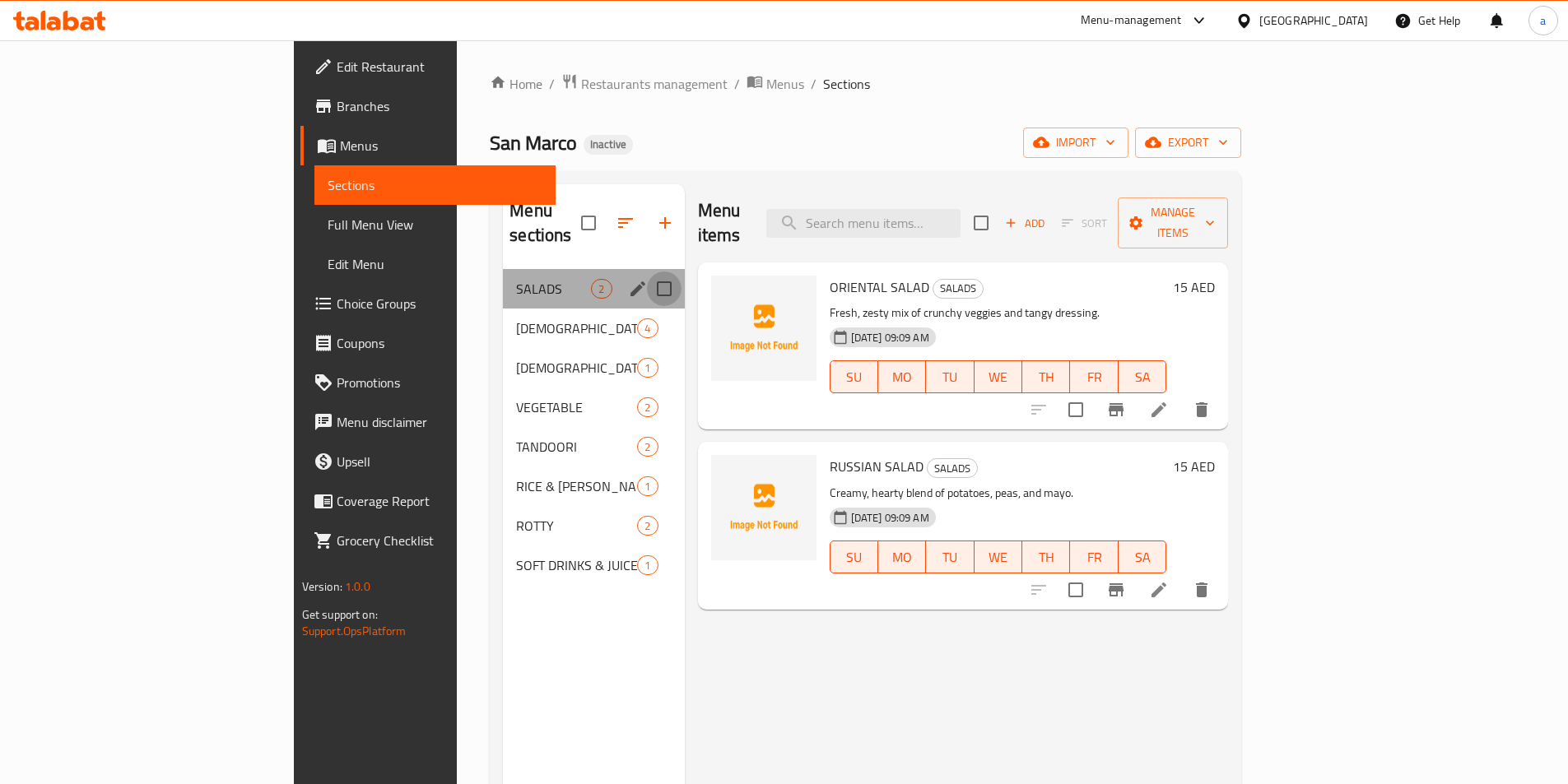
click at [647, 271] on input "Menu sections" at bounding box center [664, 288] width 34 height 34
checkbox input "false"
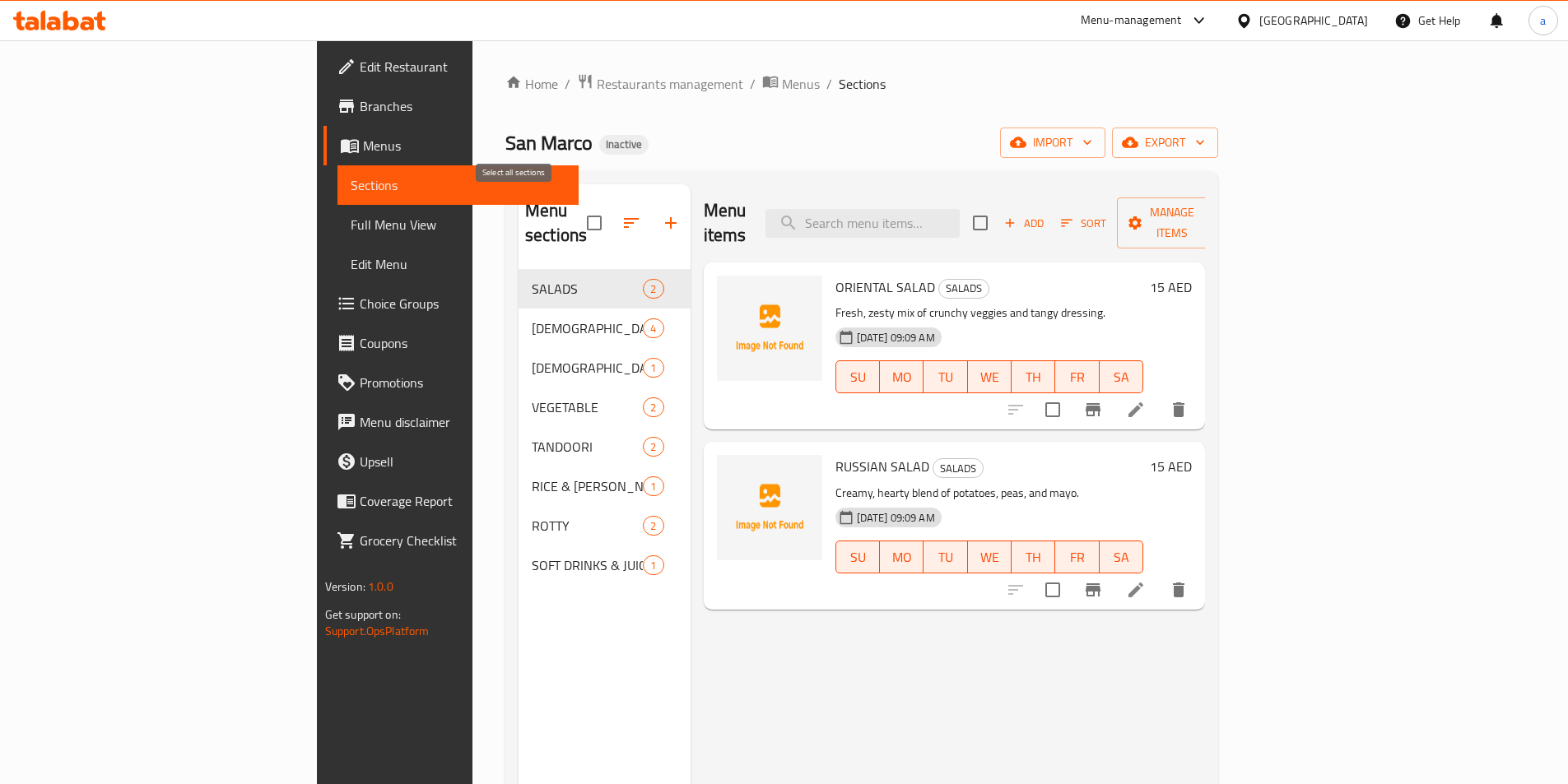
click at [577, 218] on input "checkbox" at bounding box center [594, 223] width 34 height 34
drag, startPoint x: 519, startPoint y: 200, endPoint x: 414, endPoint y: 184, distance: 106.2
click at [577, 206] on input "checkbox" at bounding box center [594, 223] width 34 height 34
checkbox input "false"
click at [350, 221] on span "Full Menu View" at bounding box center [458, 225] width 215 height 20
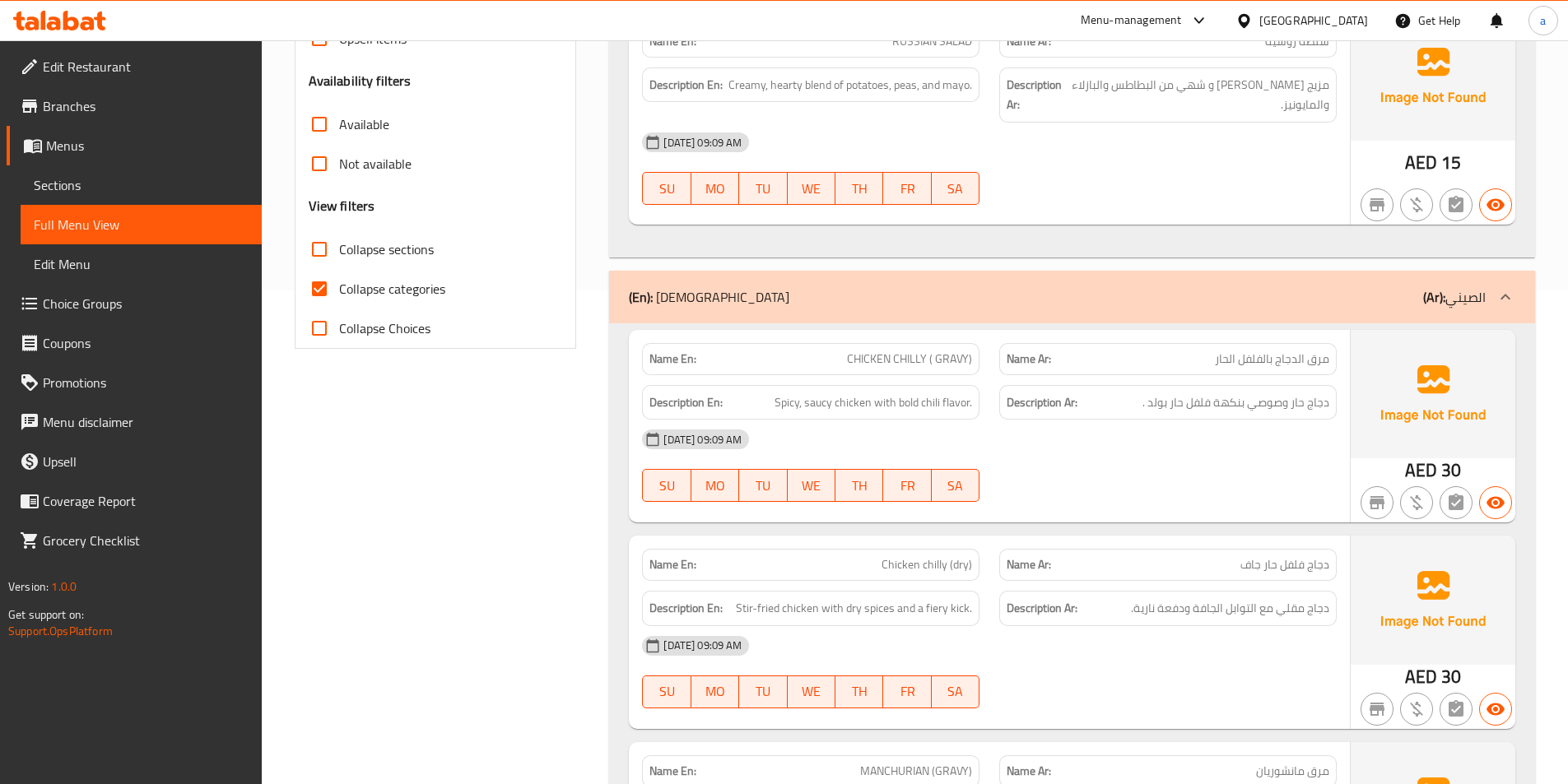
click at [314, 282] on input "Collapse categories" at bounding box center [319, 288] width 39 height 39
checkbox input "false"
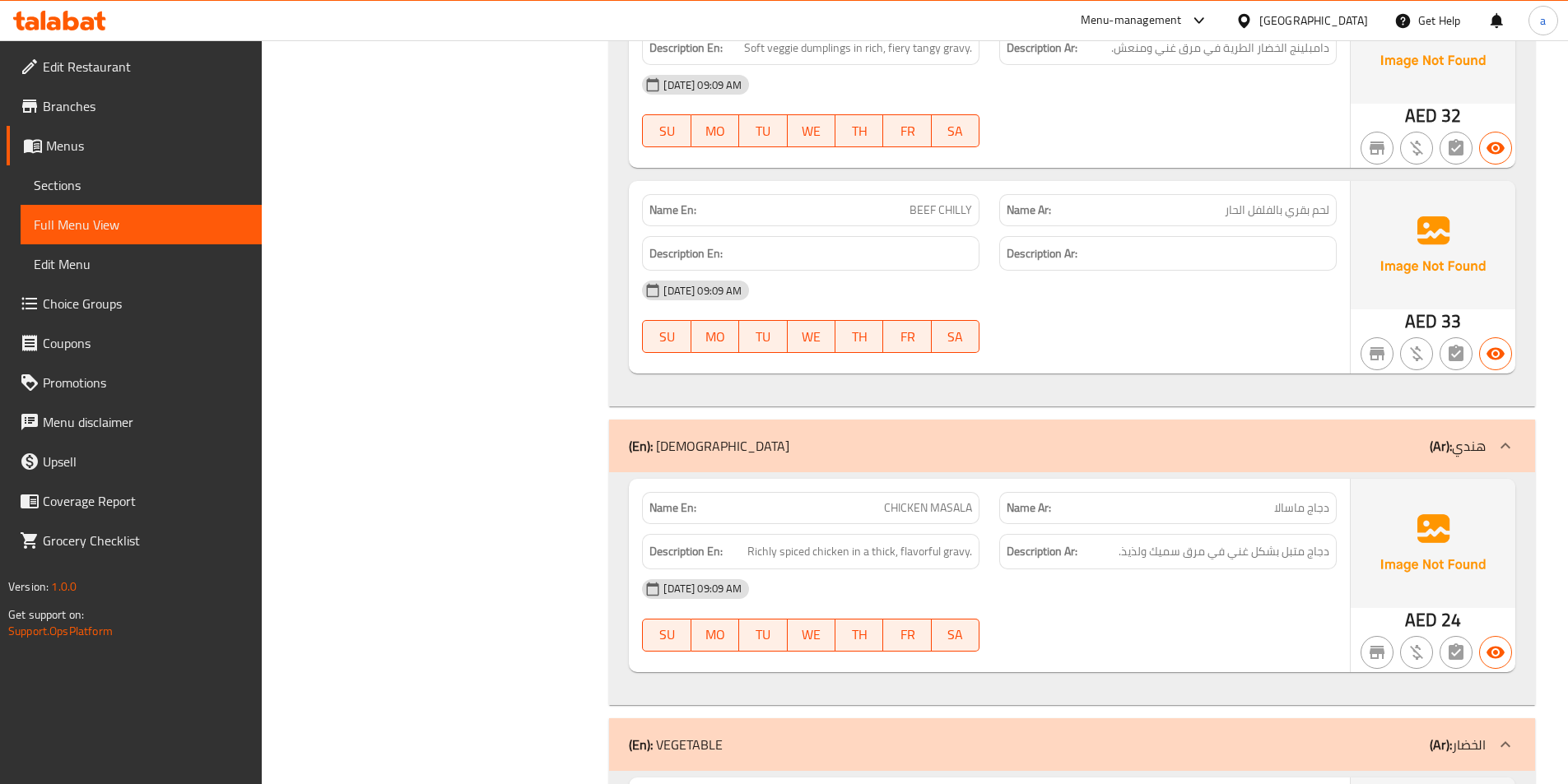
scroll to position [1234, 0]
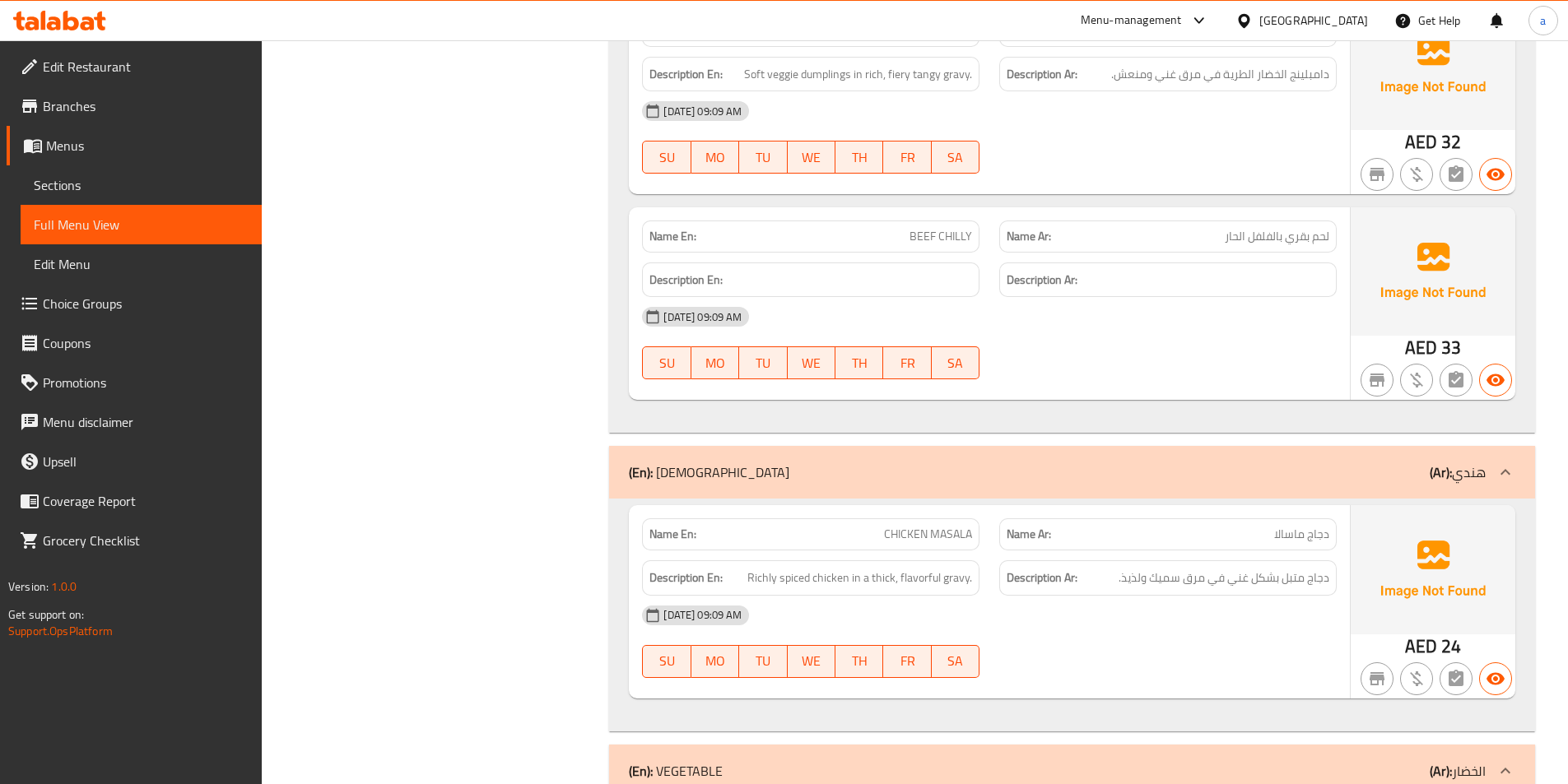
click at [83, 260] on span "Edit Menu" at bounding box center [141, 265] width 215 height 20
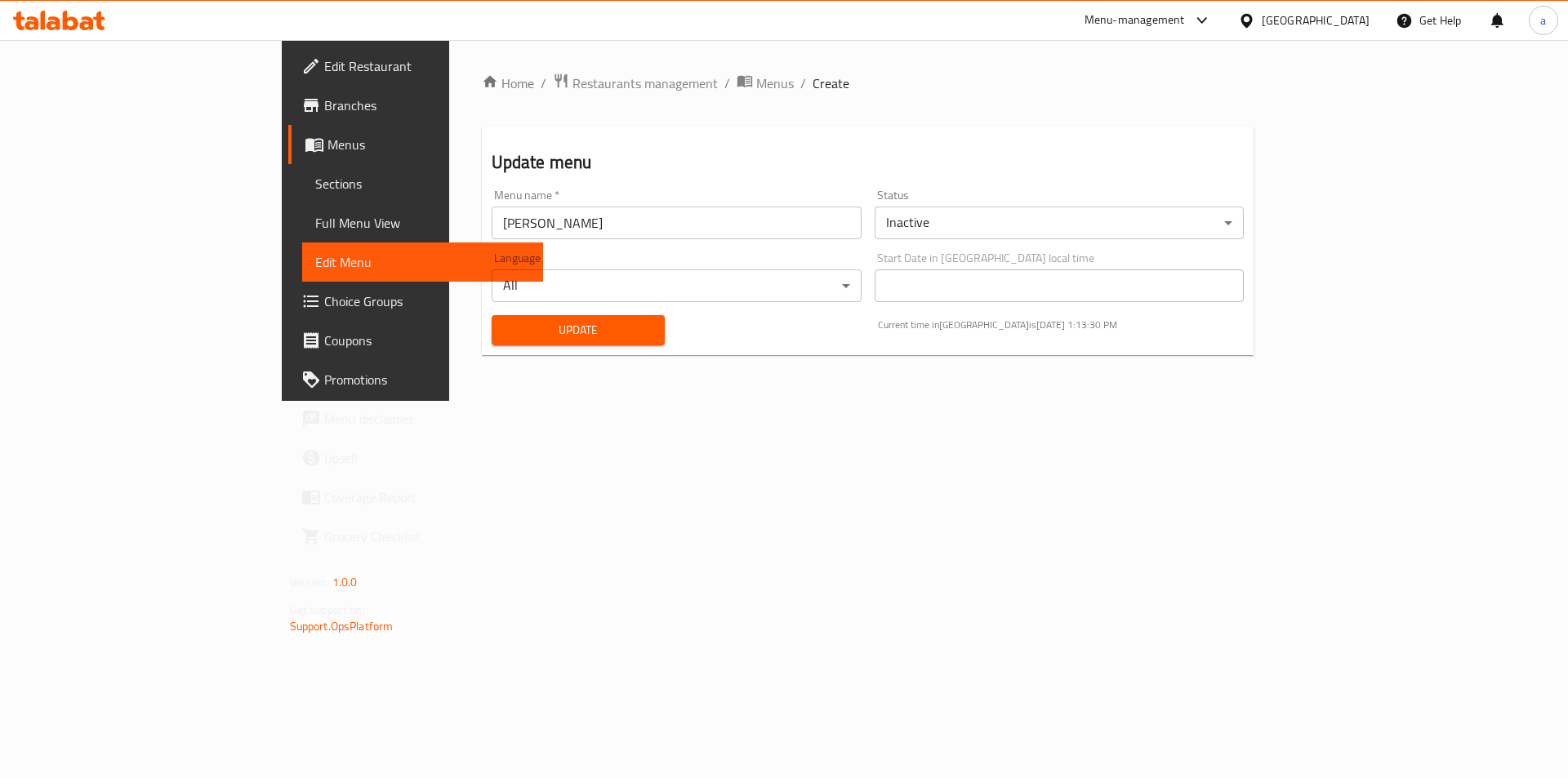
click at [536, 330] on span "Update" at bounding box center [578, 330] width 147 height 20
click at [315, 191] on span "Sections" at bounding box center [423, 184] width 216 height 20
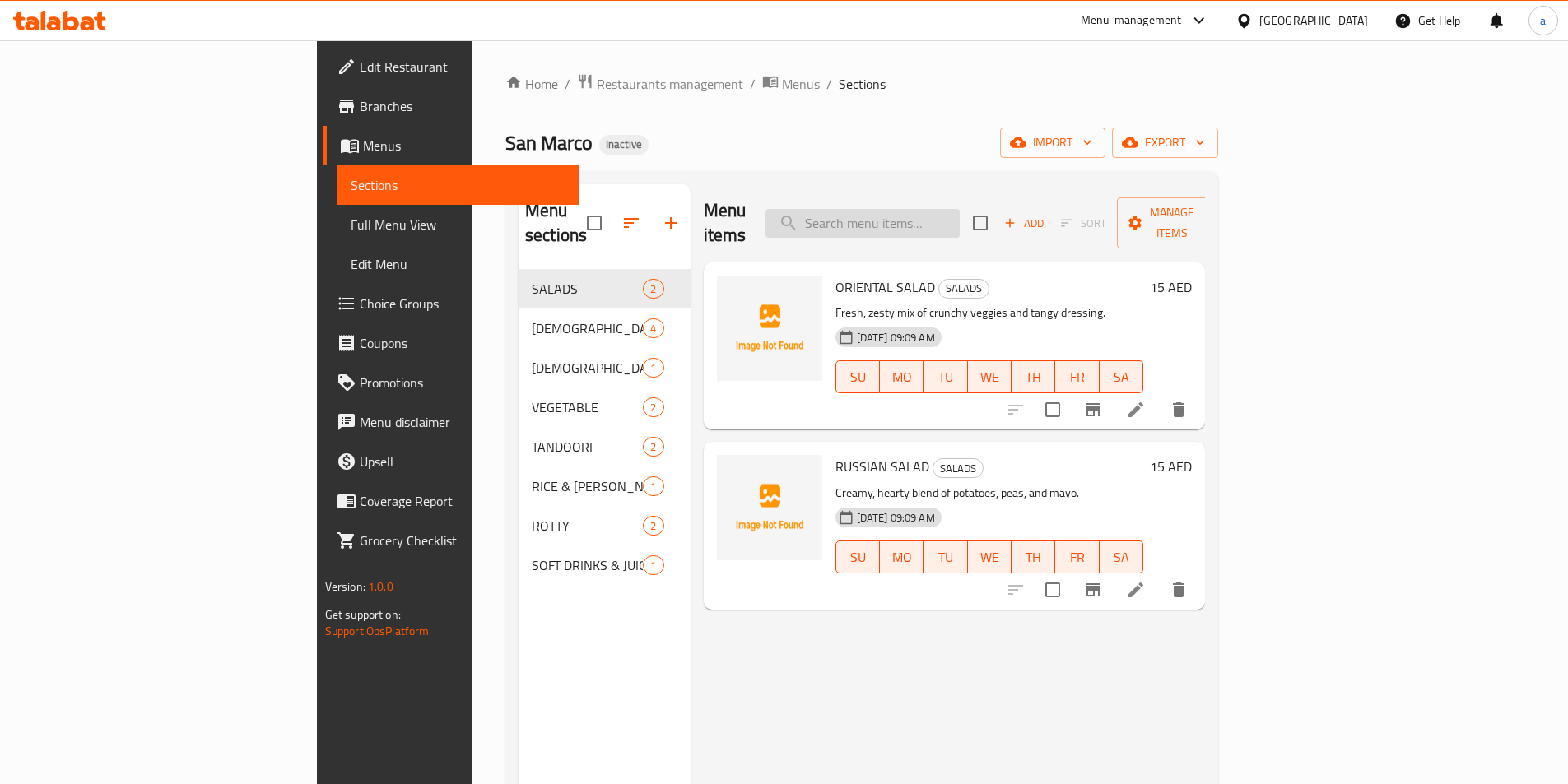
click at [947, 215] on input "search" at bounding box center [862, 224] width 194 height 29
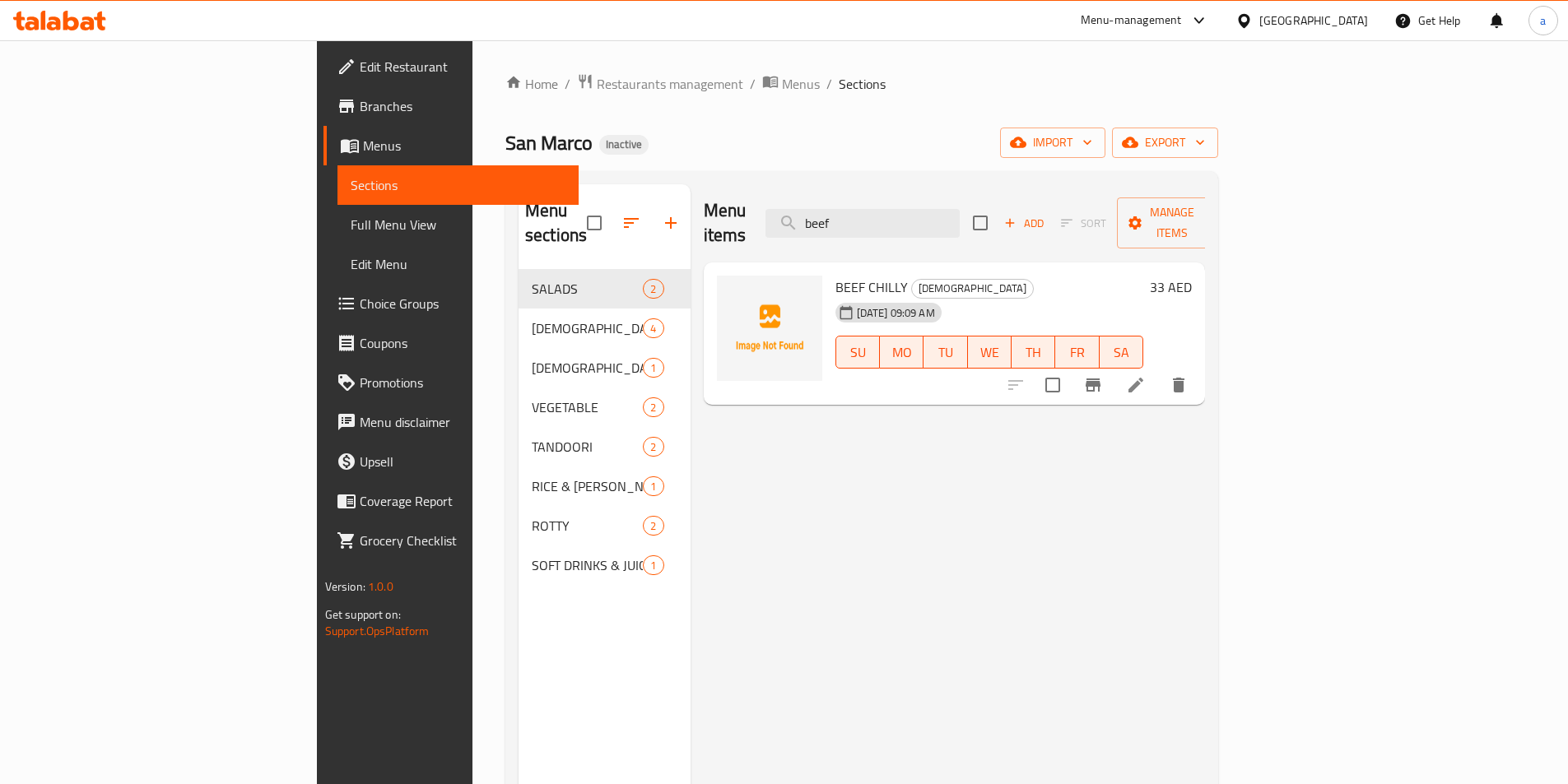
type input "beef"
click at [1144, 378] on icon at bounding box center [1136, 386] width 15 height 15
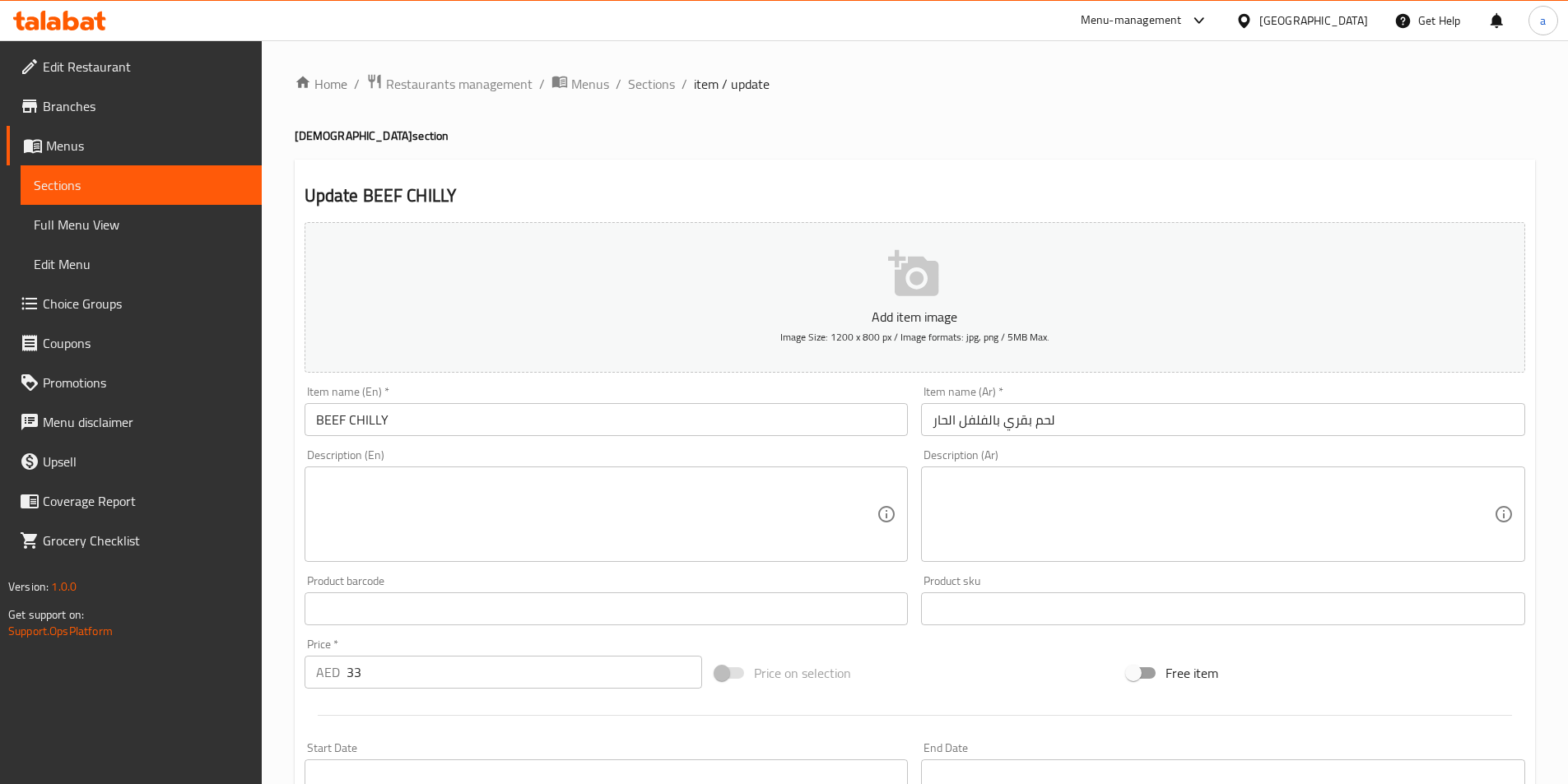
click at [85, 218] on span "Full Menu View" at bounding box center [141, 225] width 215 height 20
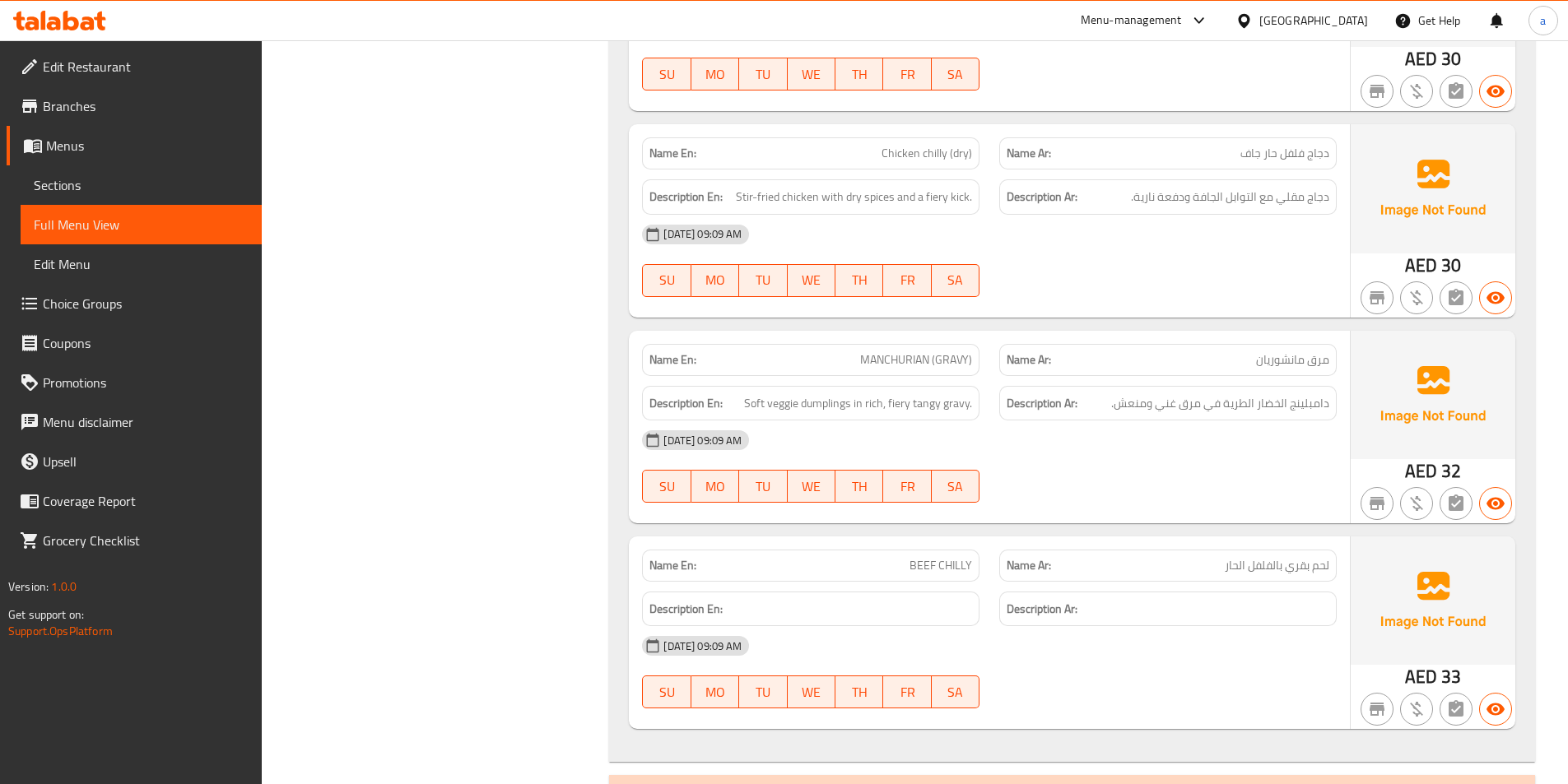
scroll to position [1070, 0]
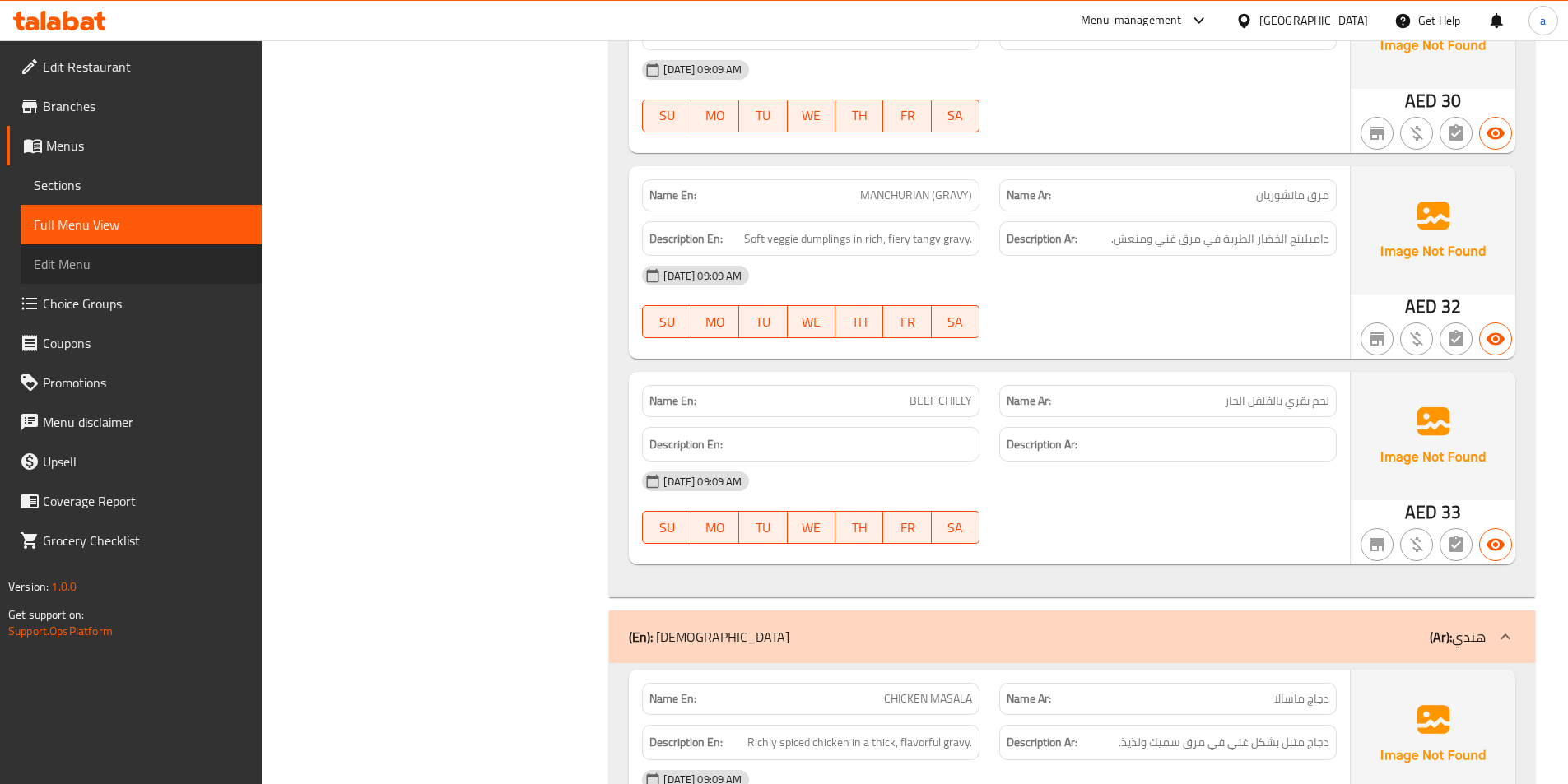
click at [160, 255] on span "Edit Menu" at bounding box center [141, 265] width 215 height 20
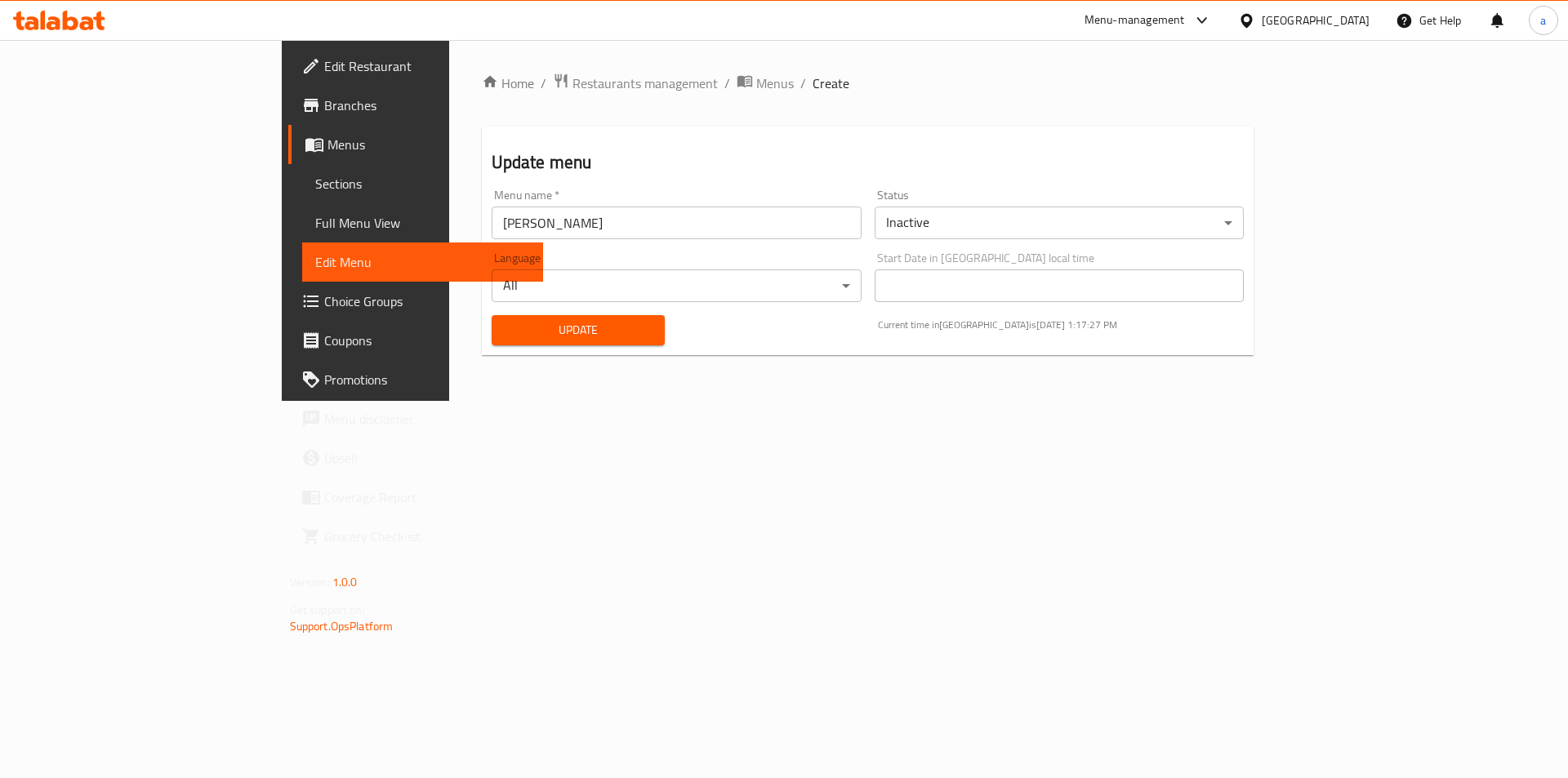
click at [315, 187] on span "Sections" at bounding box center [423, 184] width 216 height 20
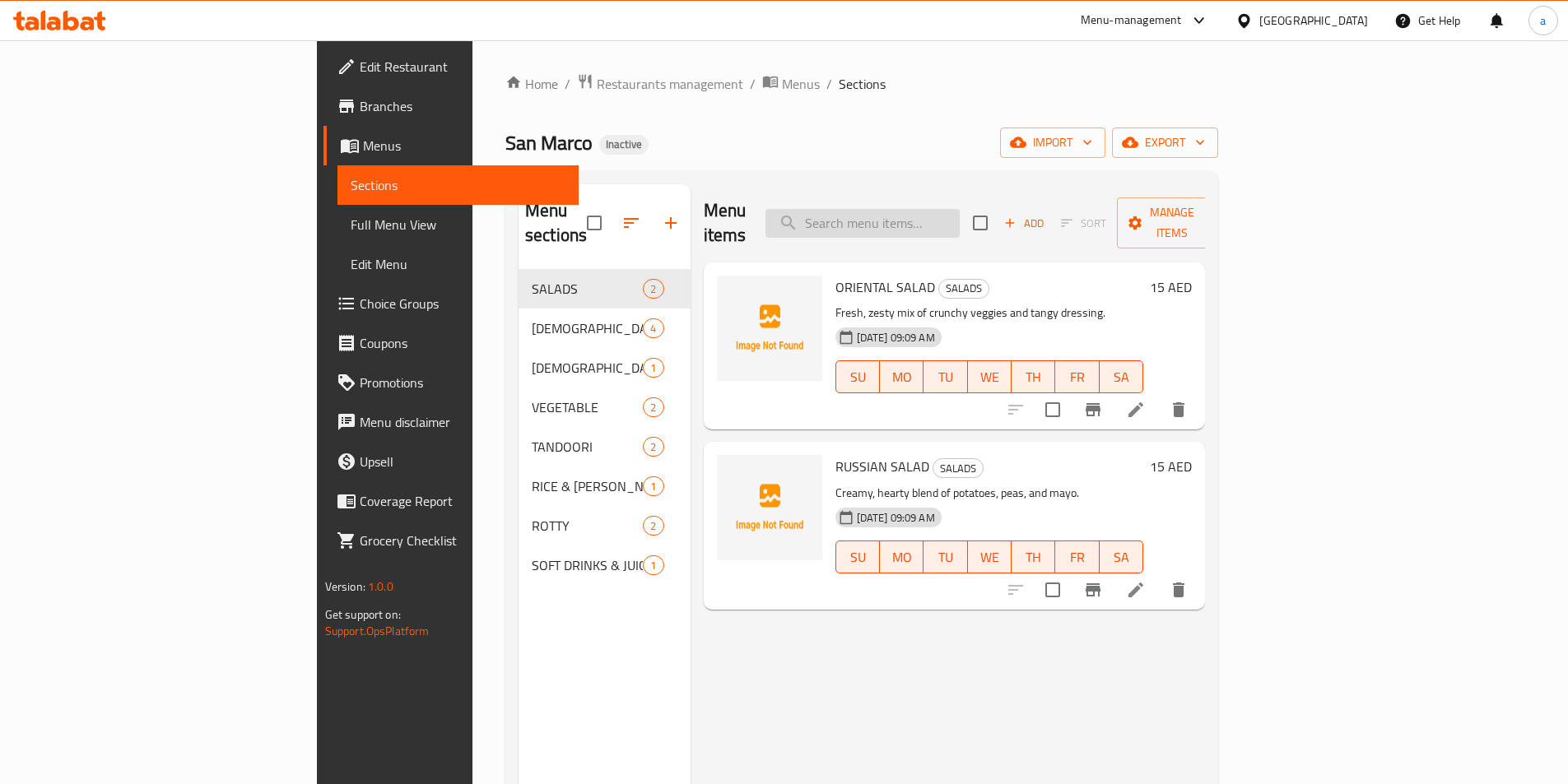
click at [950, 213] on input "search" at bounding box center [862, 224] width 194 height 29
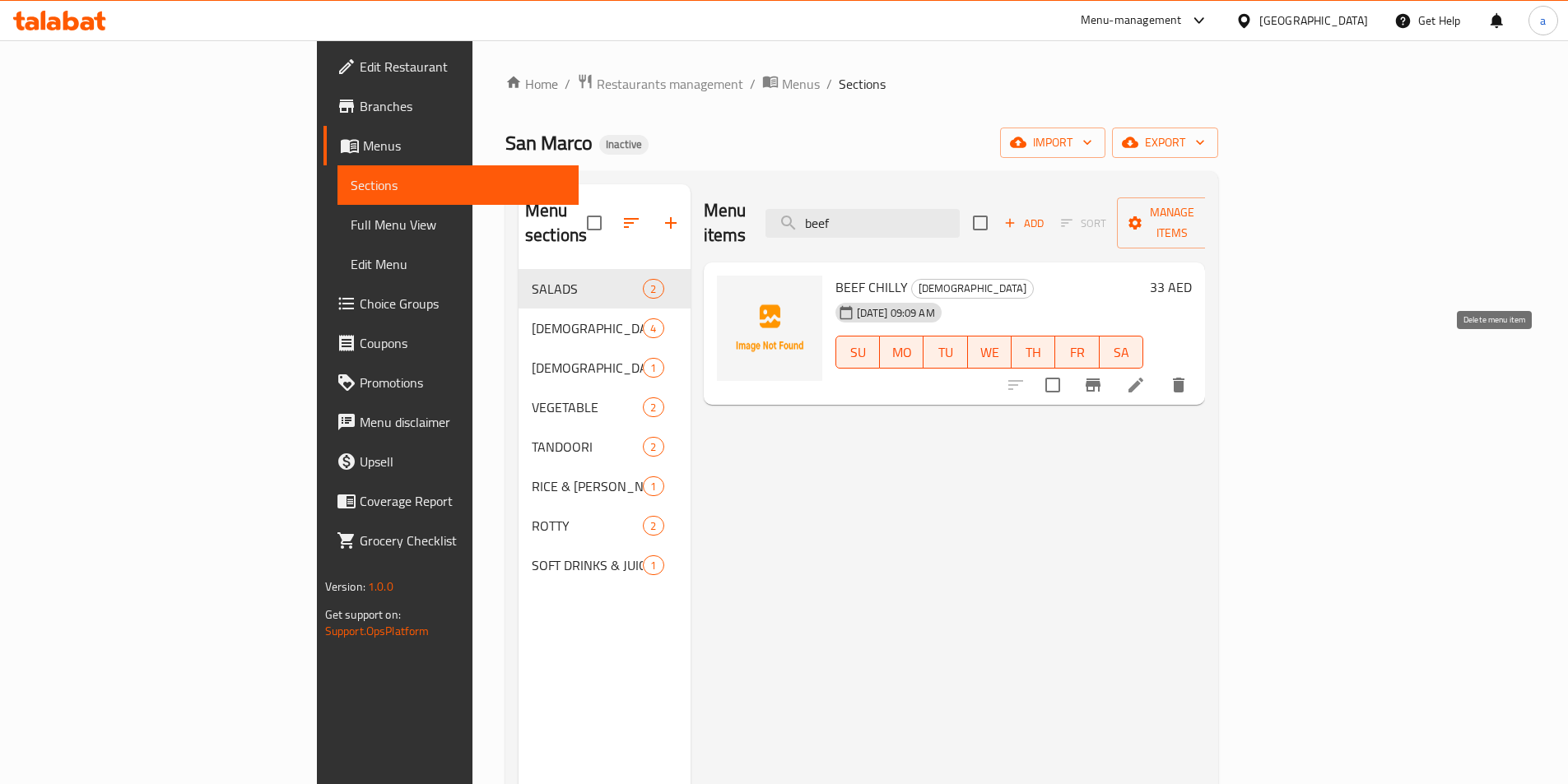
type input "beef"
click at [1198, 371] on button "delete" at bounding box center [1178, 385] width 39 height 39
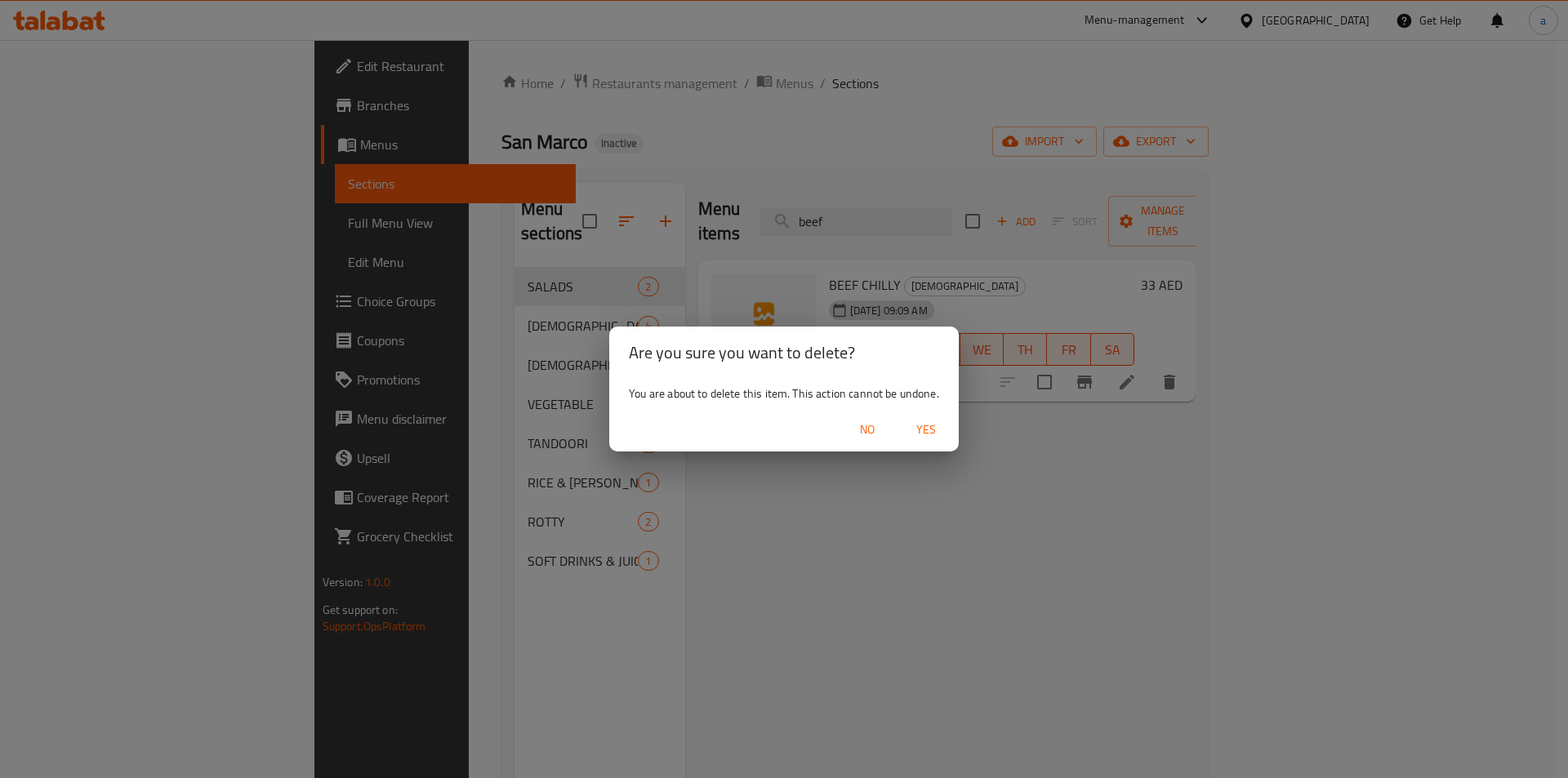
click at [923, 430] on span "Yes" at bounding box center [925, 429] width 39 height 20
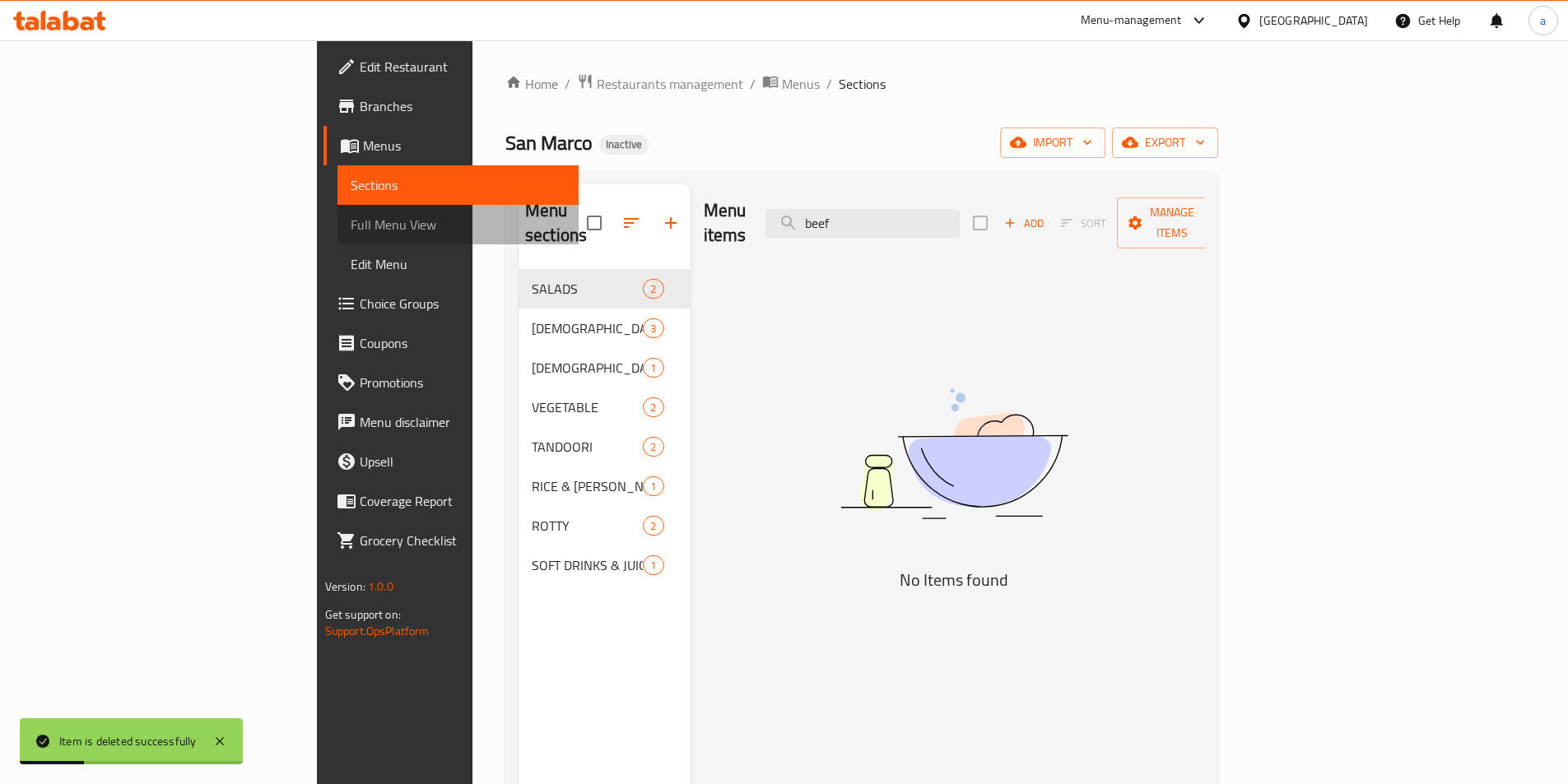
click at [338, 234] on link "Full Menu View" at bounding box center [458, 224] width 241 height 39
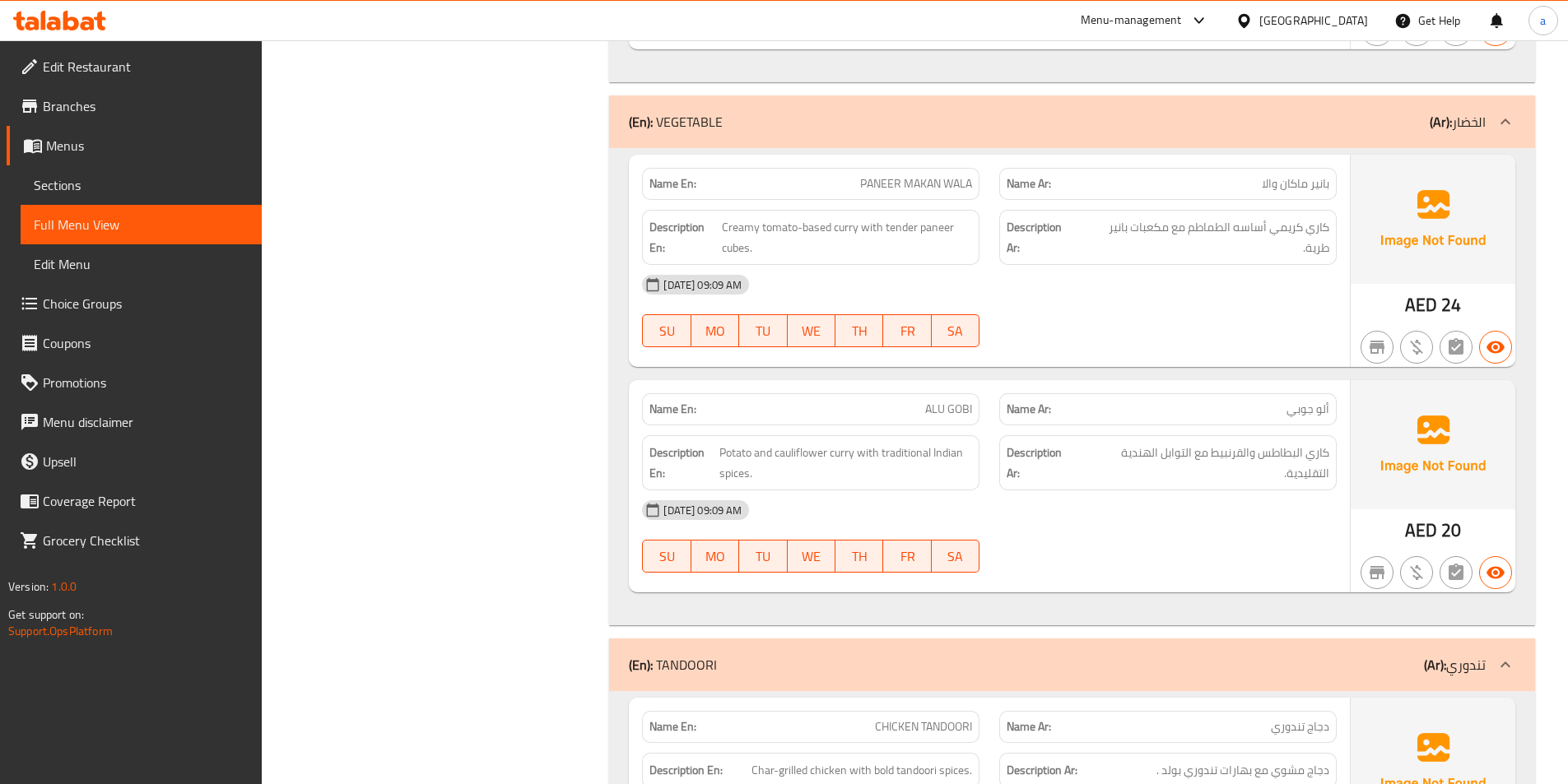
scroll to position [1675, 0]
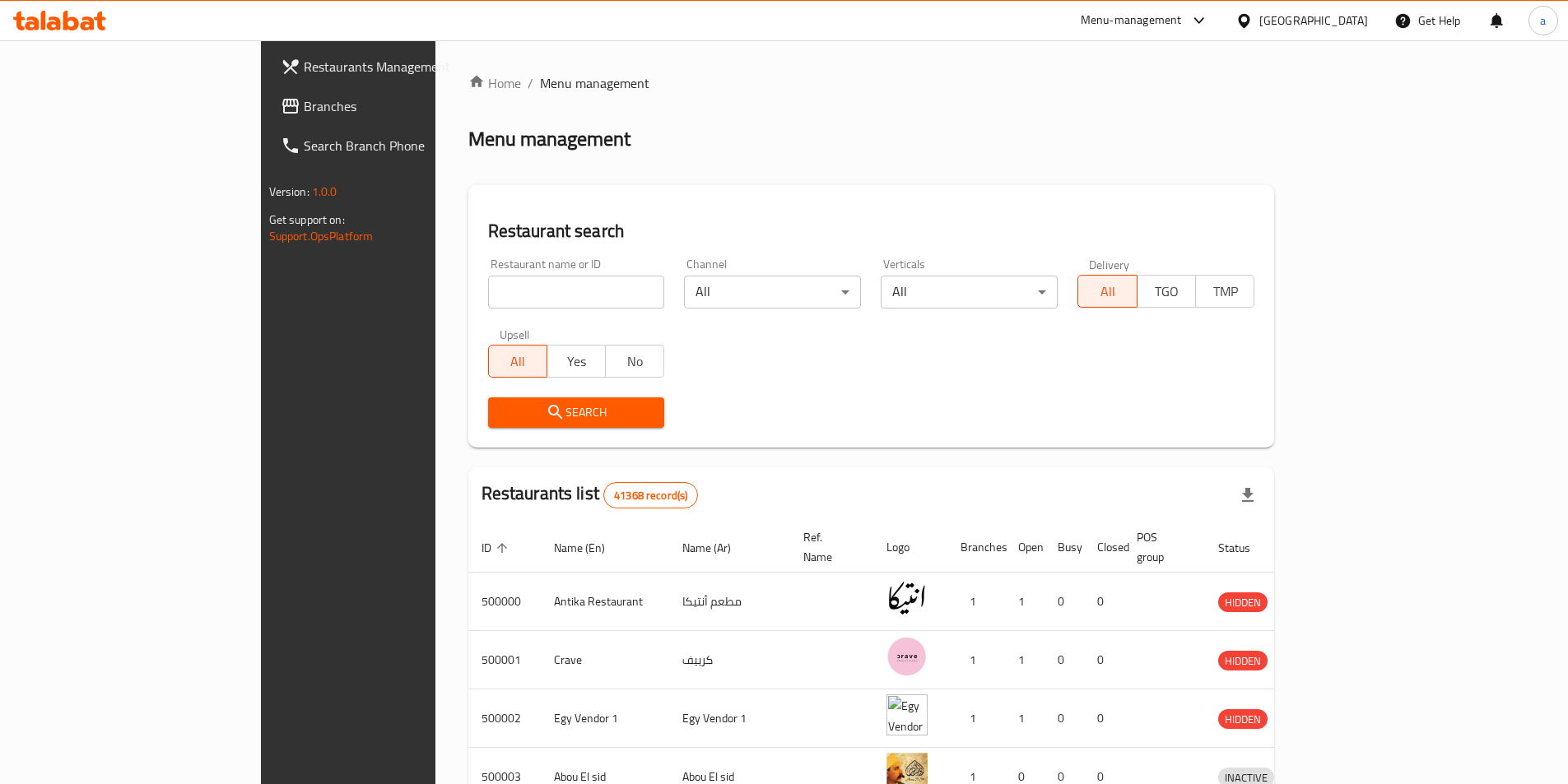
click at [303, 110] on span "Branches" at bounding box center [406, 107] width 206 height 20
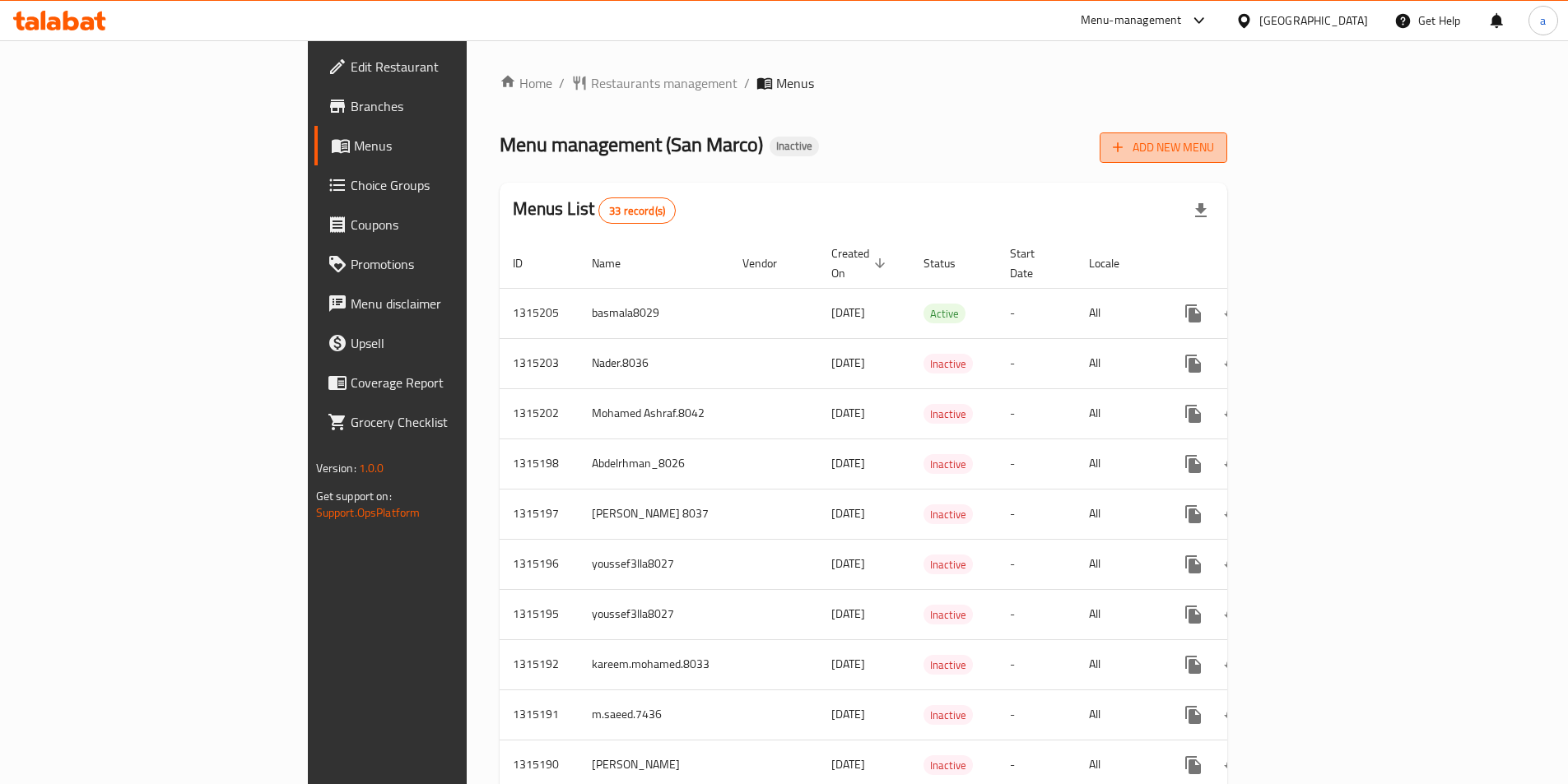
click at [1214, 151] on span "Add New Menu" at bounding box center [1163, 148] width 101 height 20
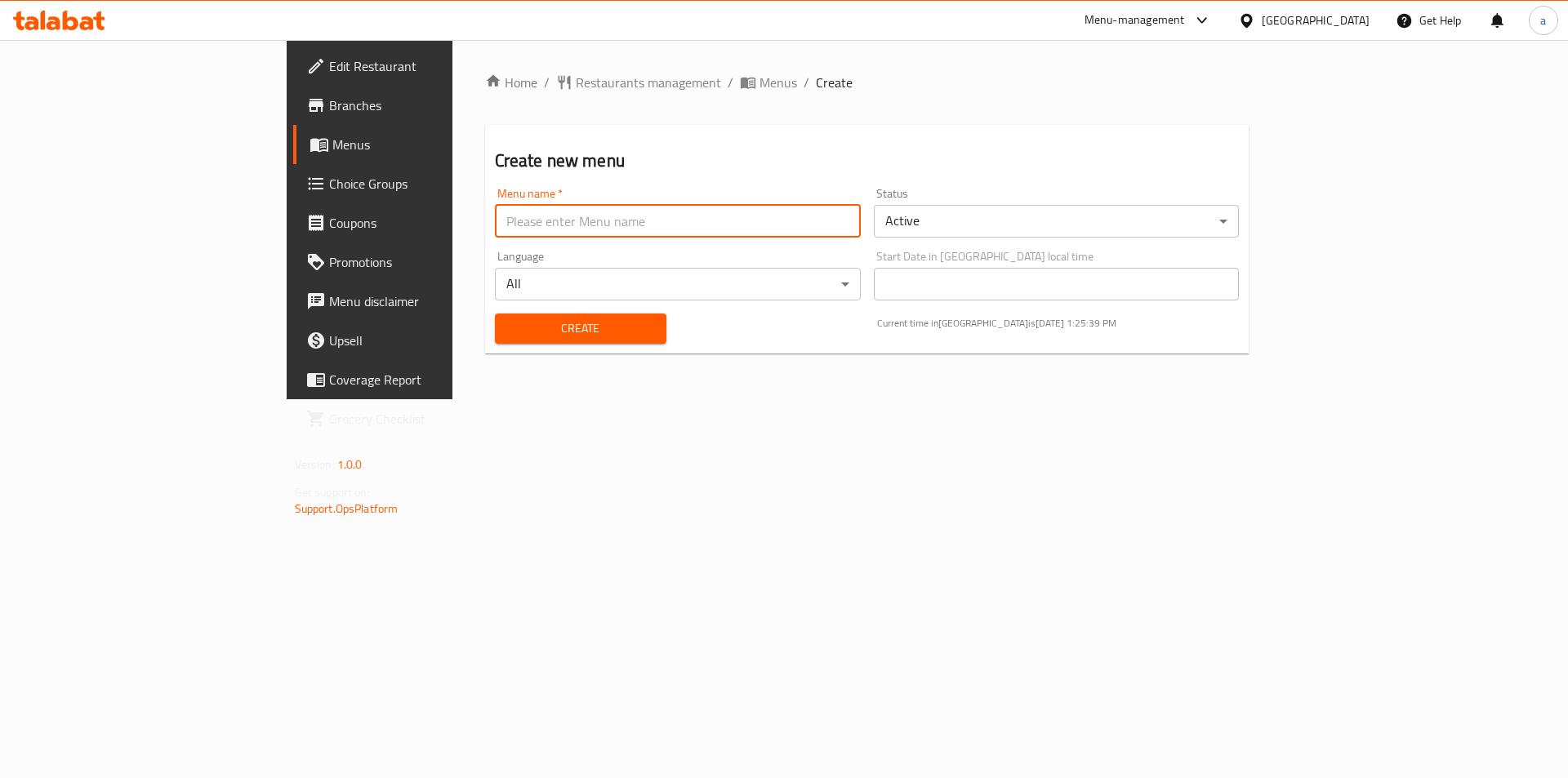
click at [659, 217] on input "text" at bounding box center [678, 221] width 366 height 33
type input "[PERSON_NAME]"
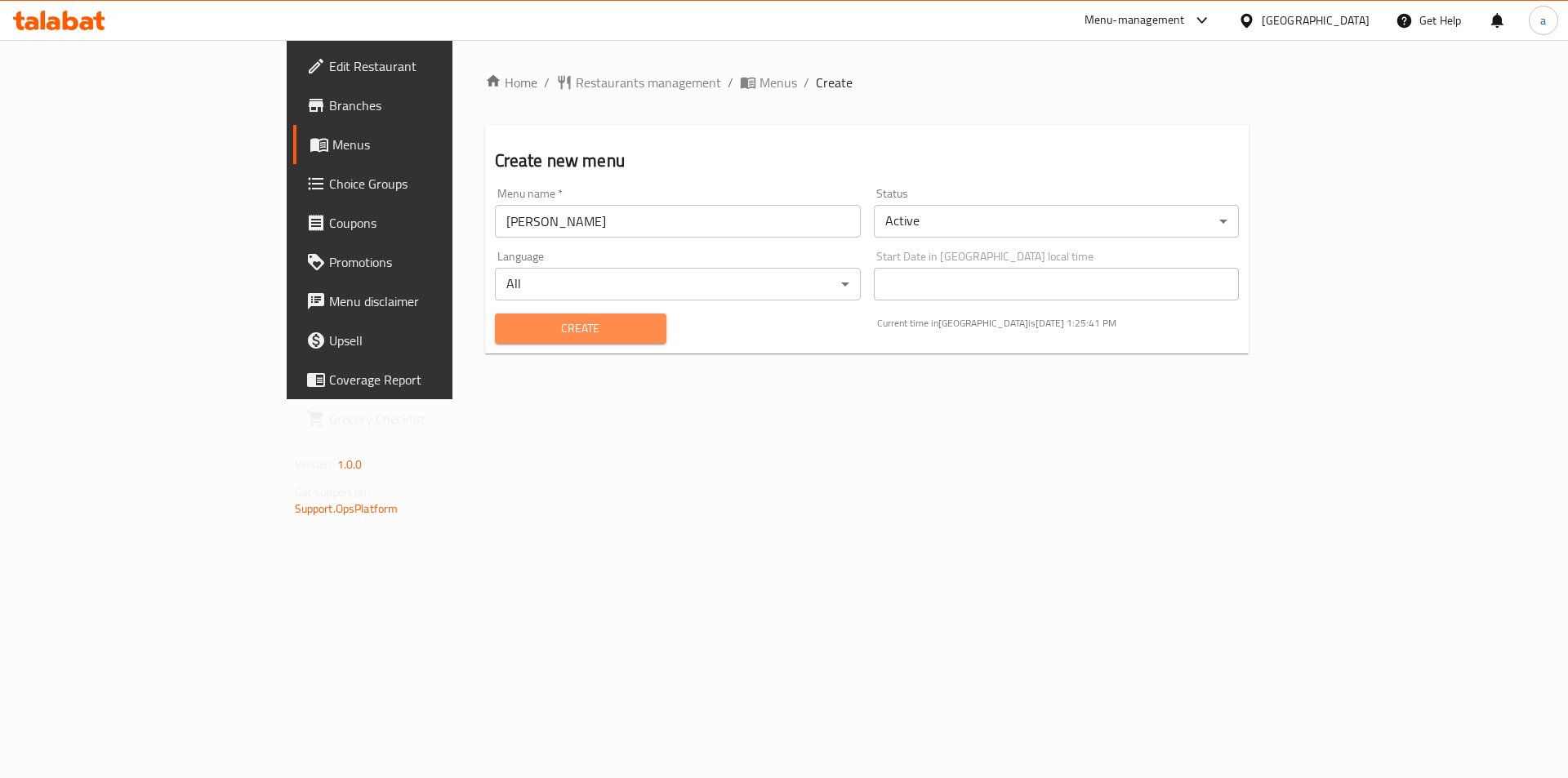
click at [518, 323] on span "Create" at bounding box center [580, 329] width 145 height 20
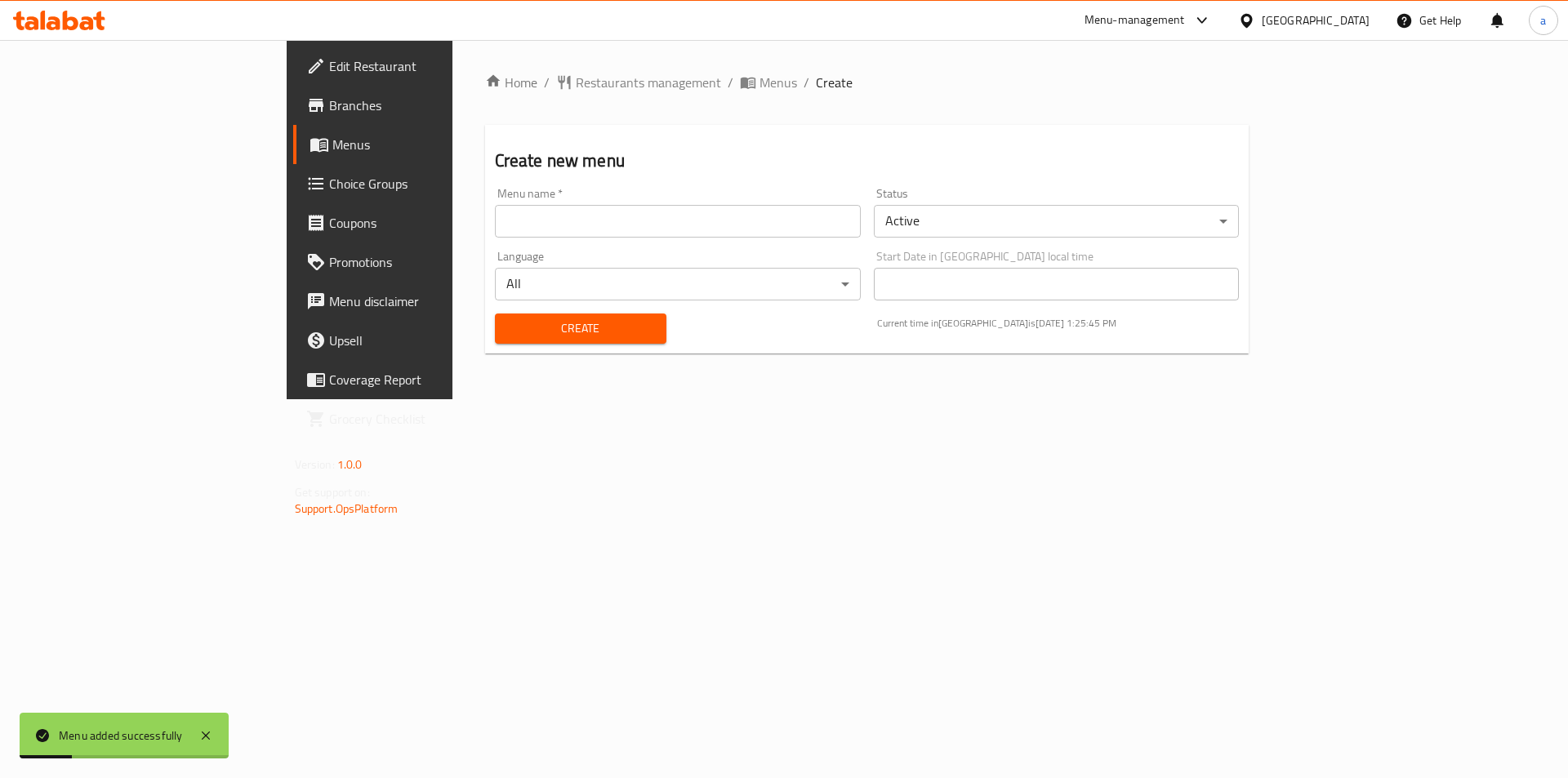
click at [333, 144] on span "Menus" at bounding box center [434, 145] width 203 height 20
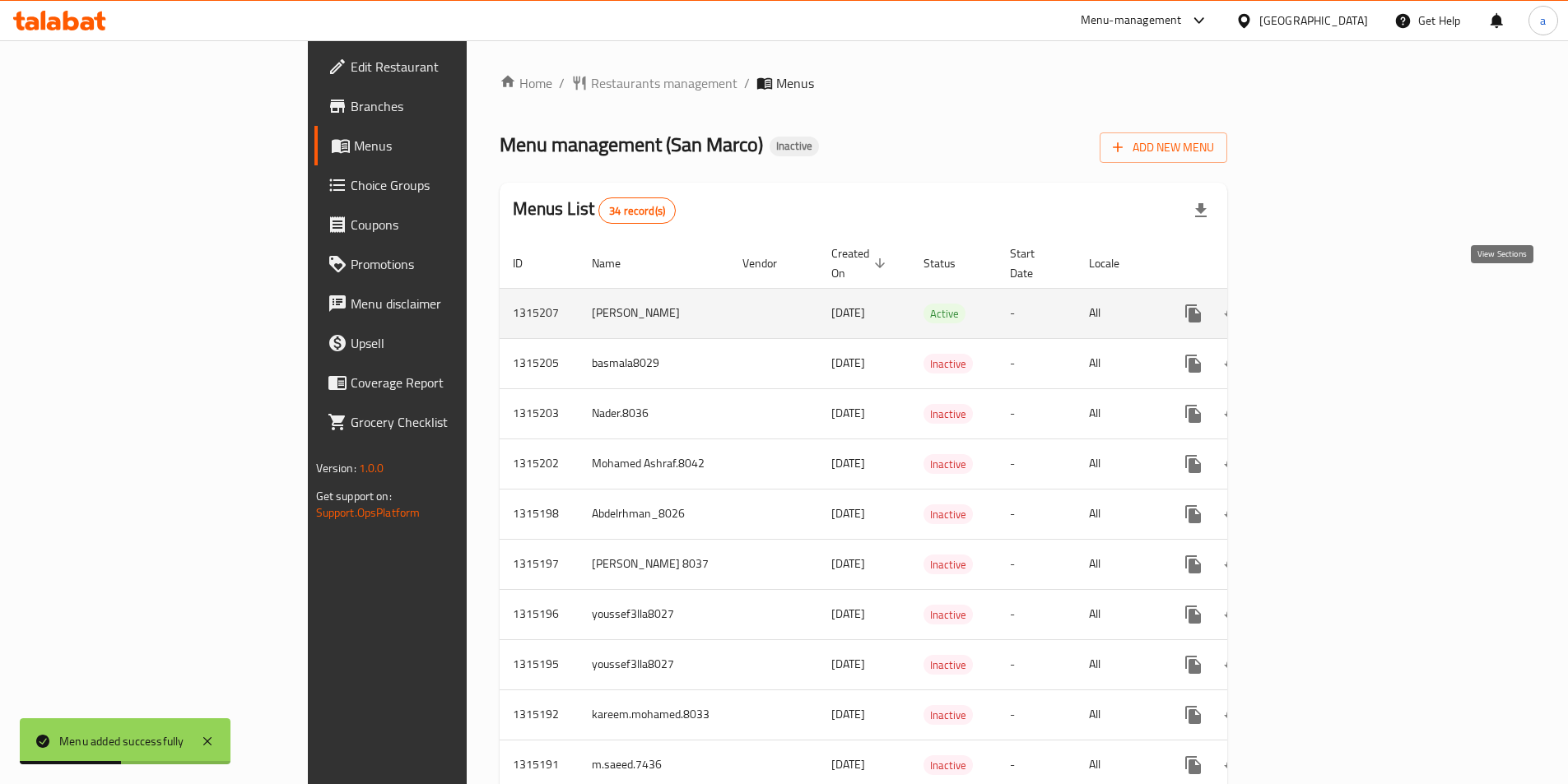
click at [1322, 303] on icon "enhanced table" at bounding box center [1313, 313] width 20 height 20
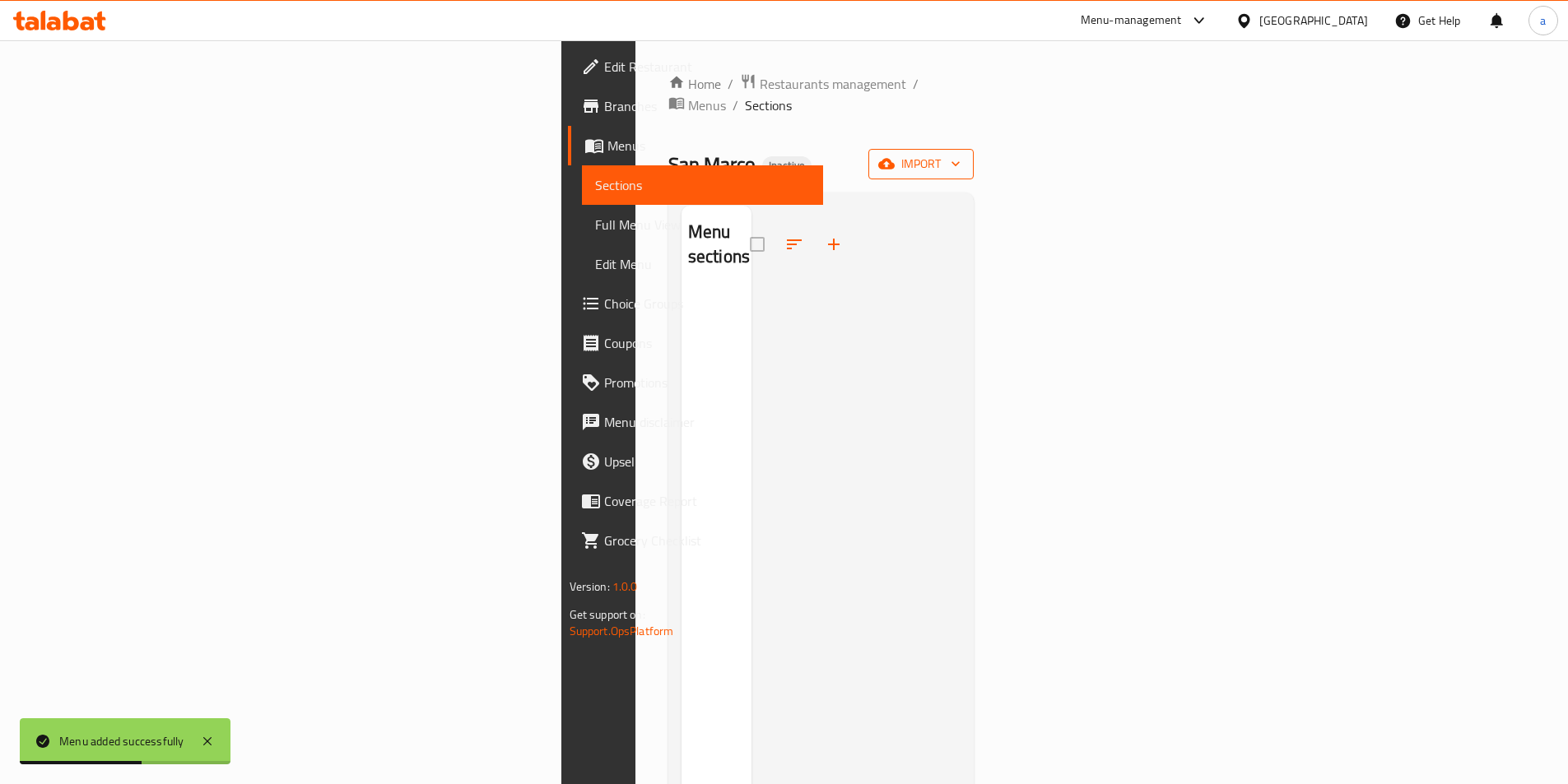
click at [974, 155] on button "import" at bounding box center [920, 164] width 105 height 30
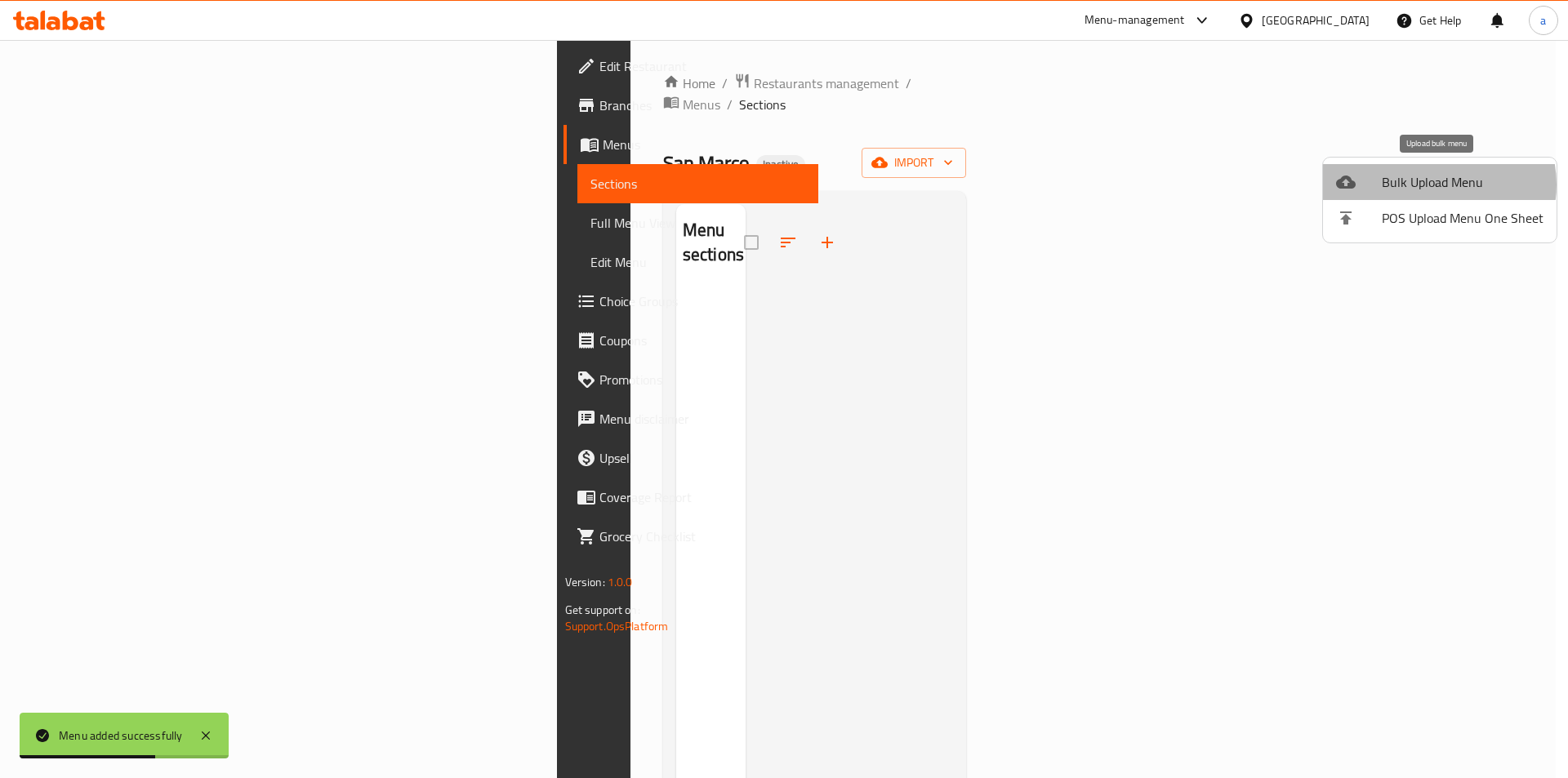
click at [1435, 184] on span "Bulk Upload Menu" at bounding box center [1462, 183] width 162 height 20
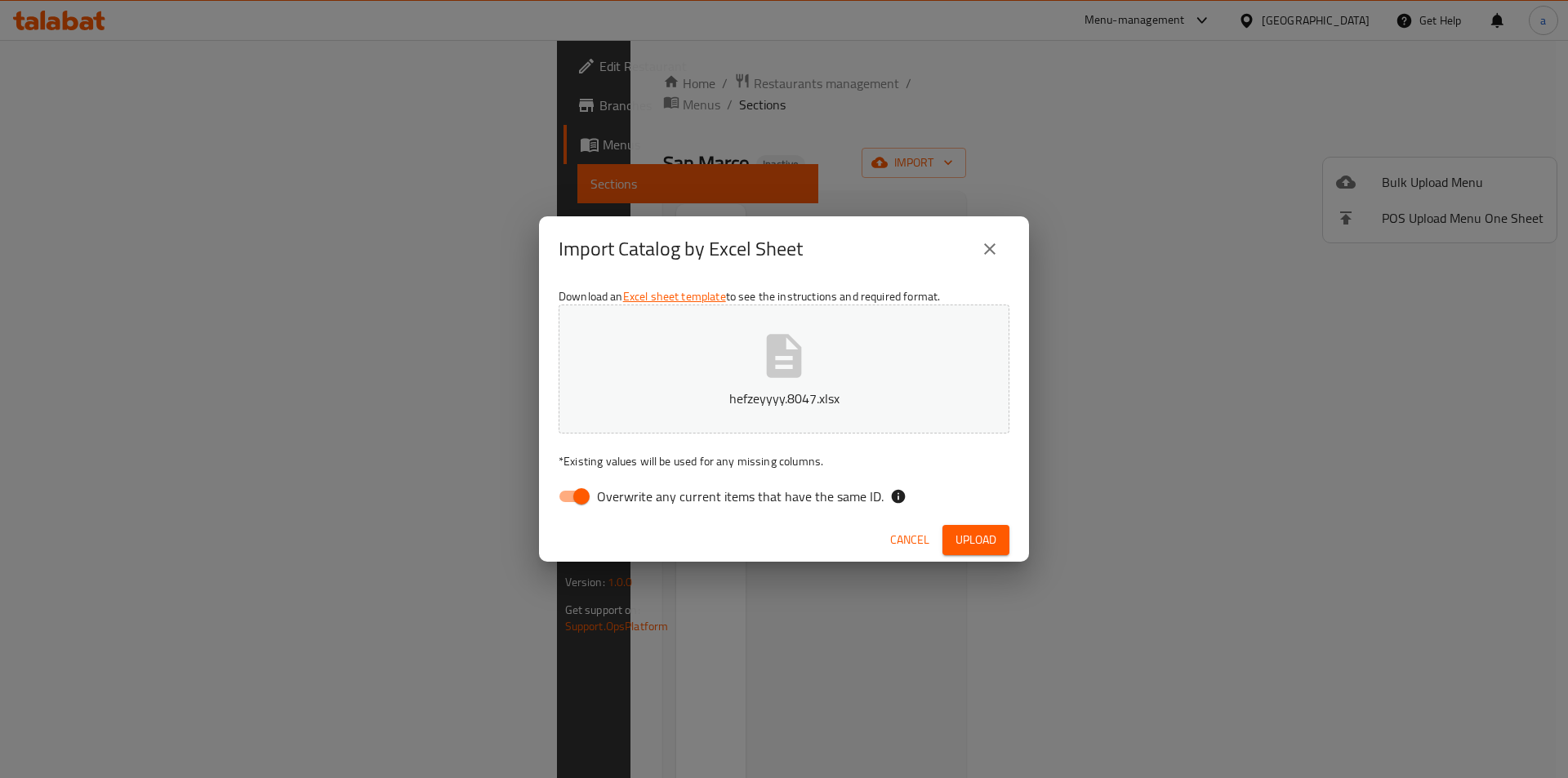
click at [577, 497] on input "Overwrite any current items that have the same ID." at bounding box center [582, 496] width 93 height 31
checkbox input "false"
click at [979, 545] on span "Upload" at bounding box center [975, 540] width 41 height 20
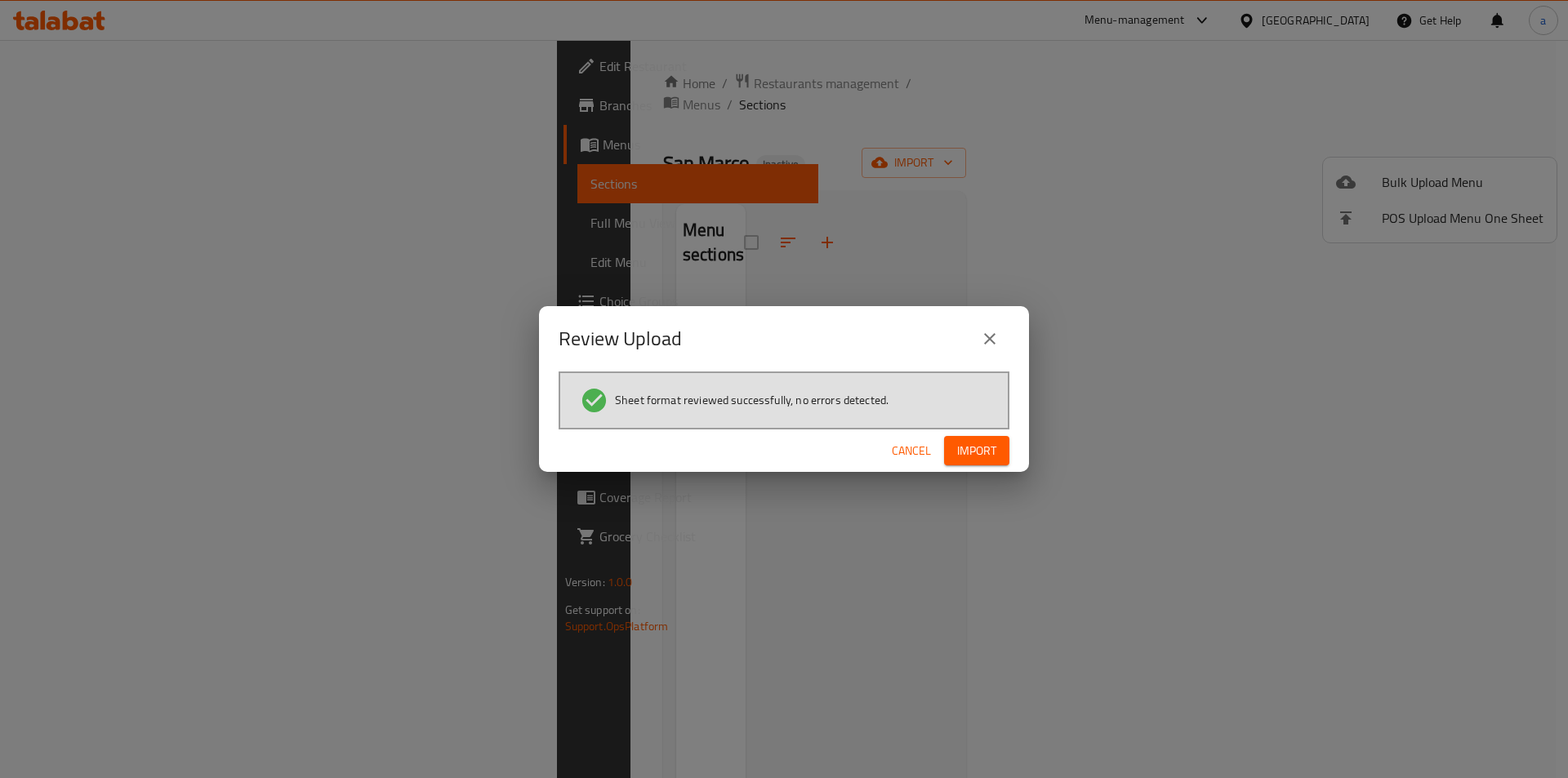
click at [974, 450] on span "Import" at bounding box center [976, 451] width 39 height 20
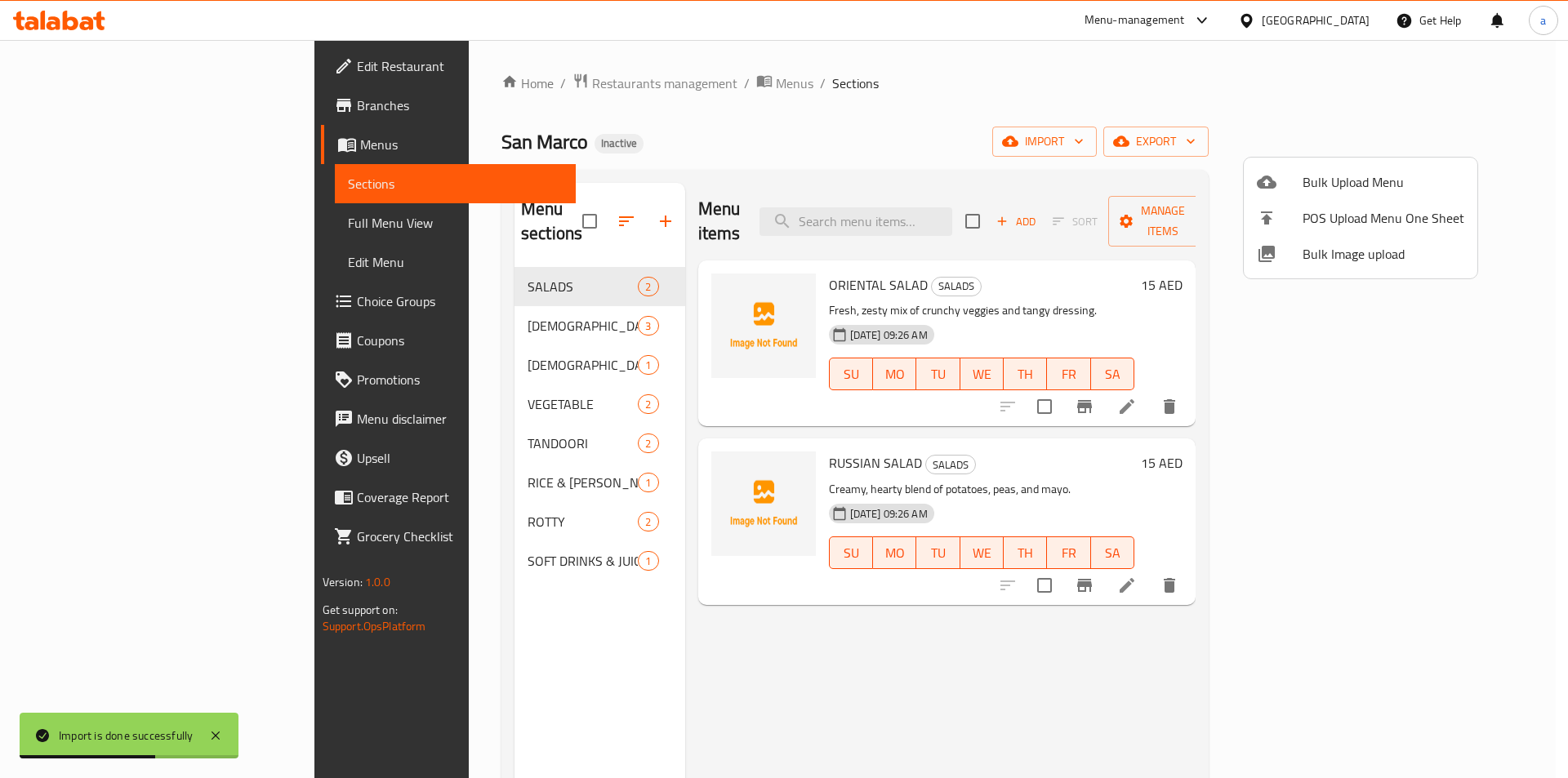
click at [1150, 103] on div at bounding box center [784, 389] width 1568 height 778
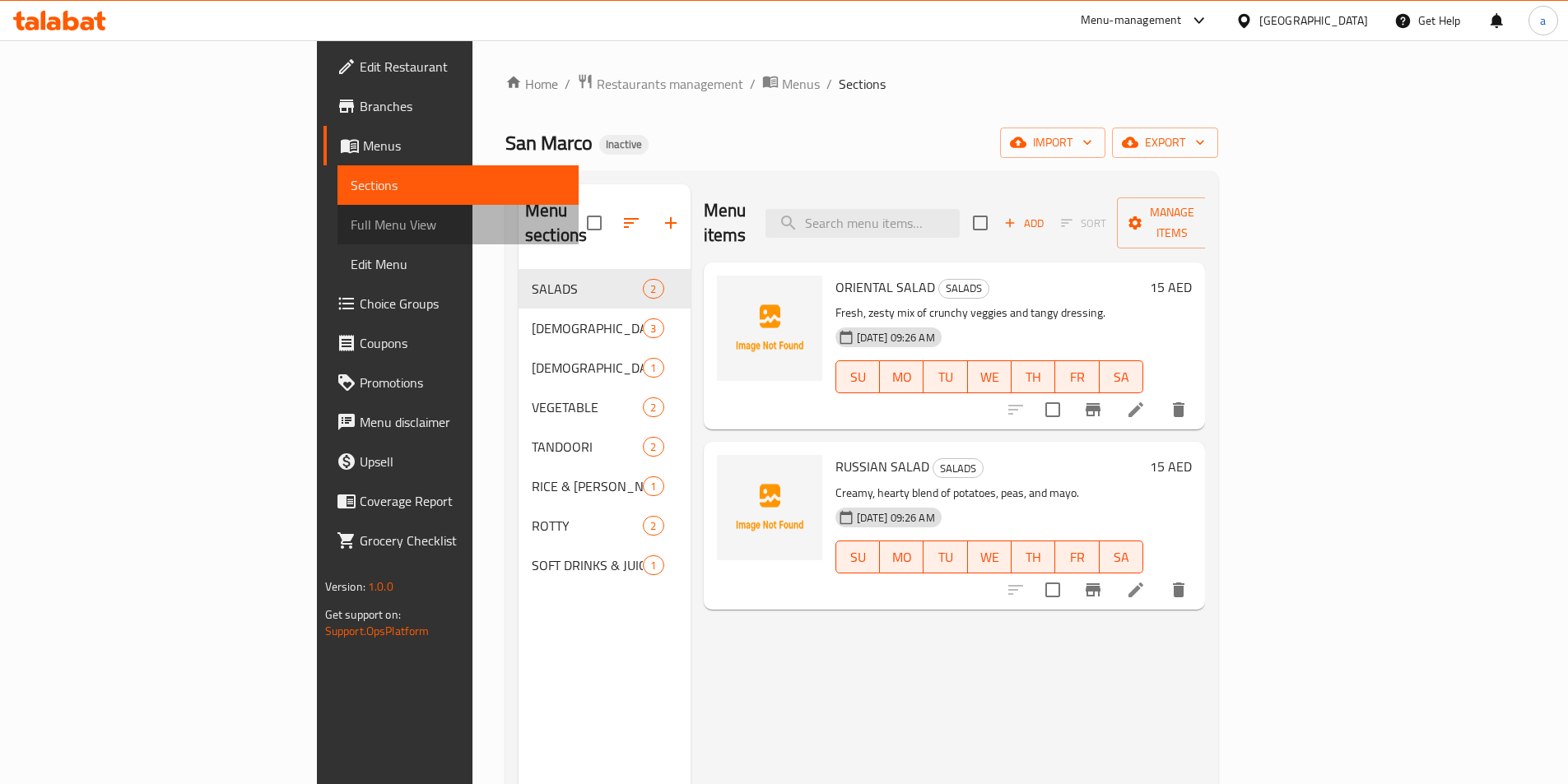
click at [350, 226] on span "Full Menu View" at bounding box center [458, 225] width 215 height 20
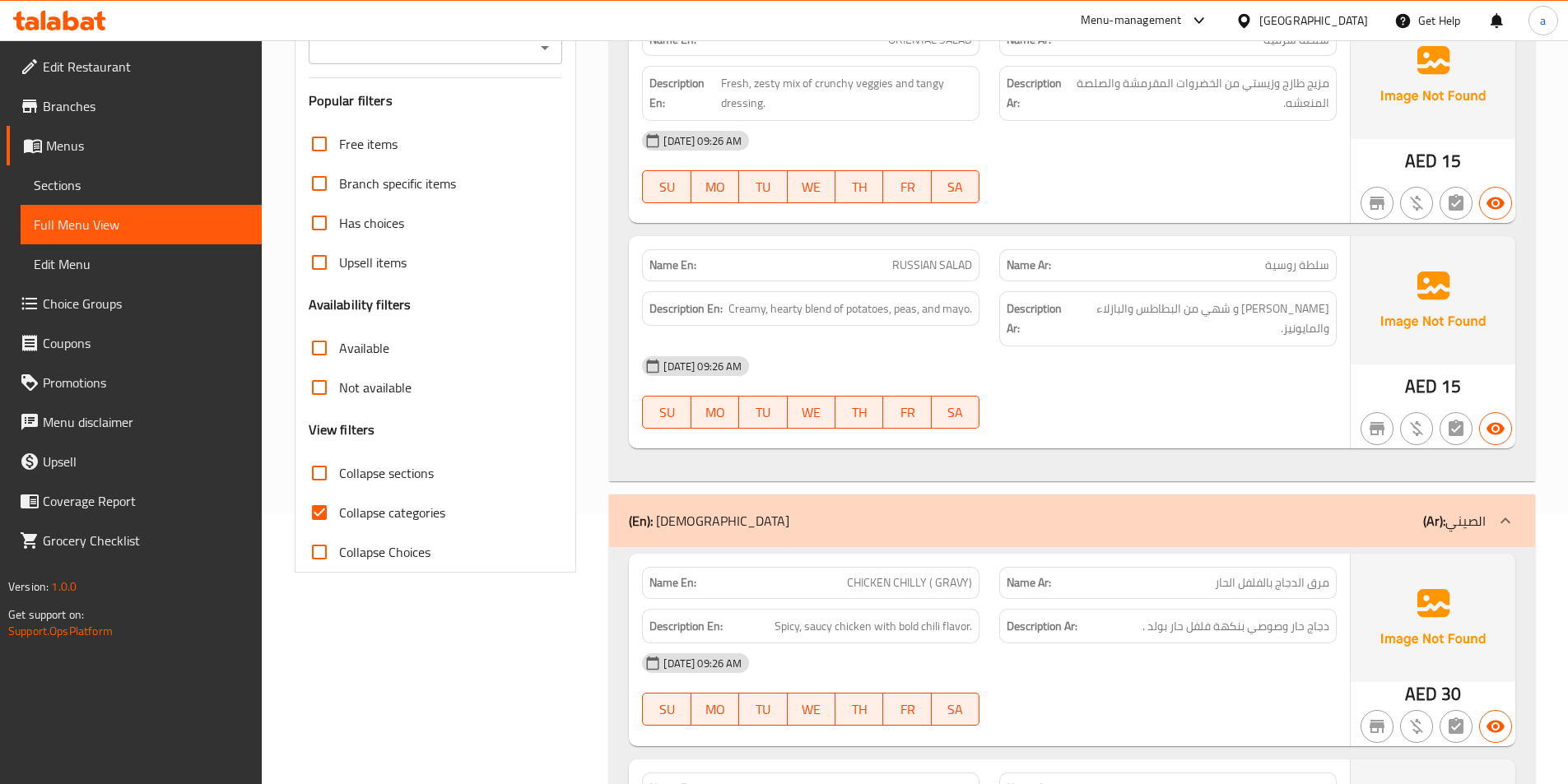
scroll to position [494, 0]
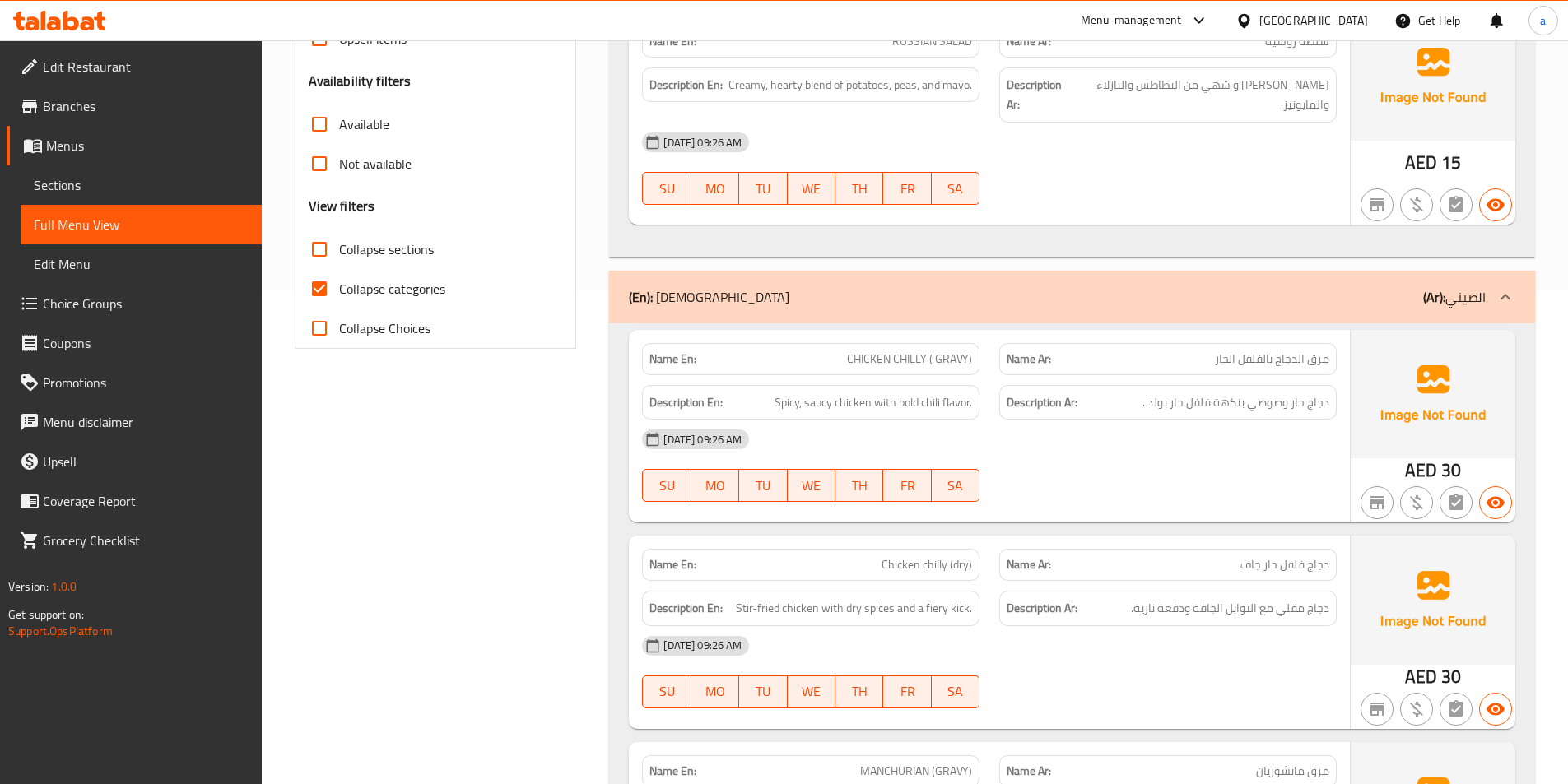
click at [323, 284] on input "Collapse categories" at bounding box center [319, 288] width 39 height 39
checkbox input "false"
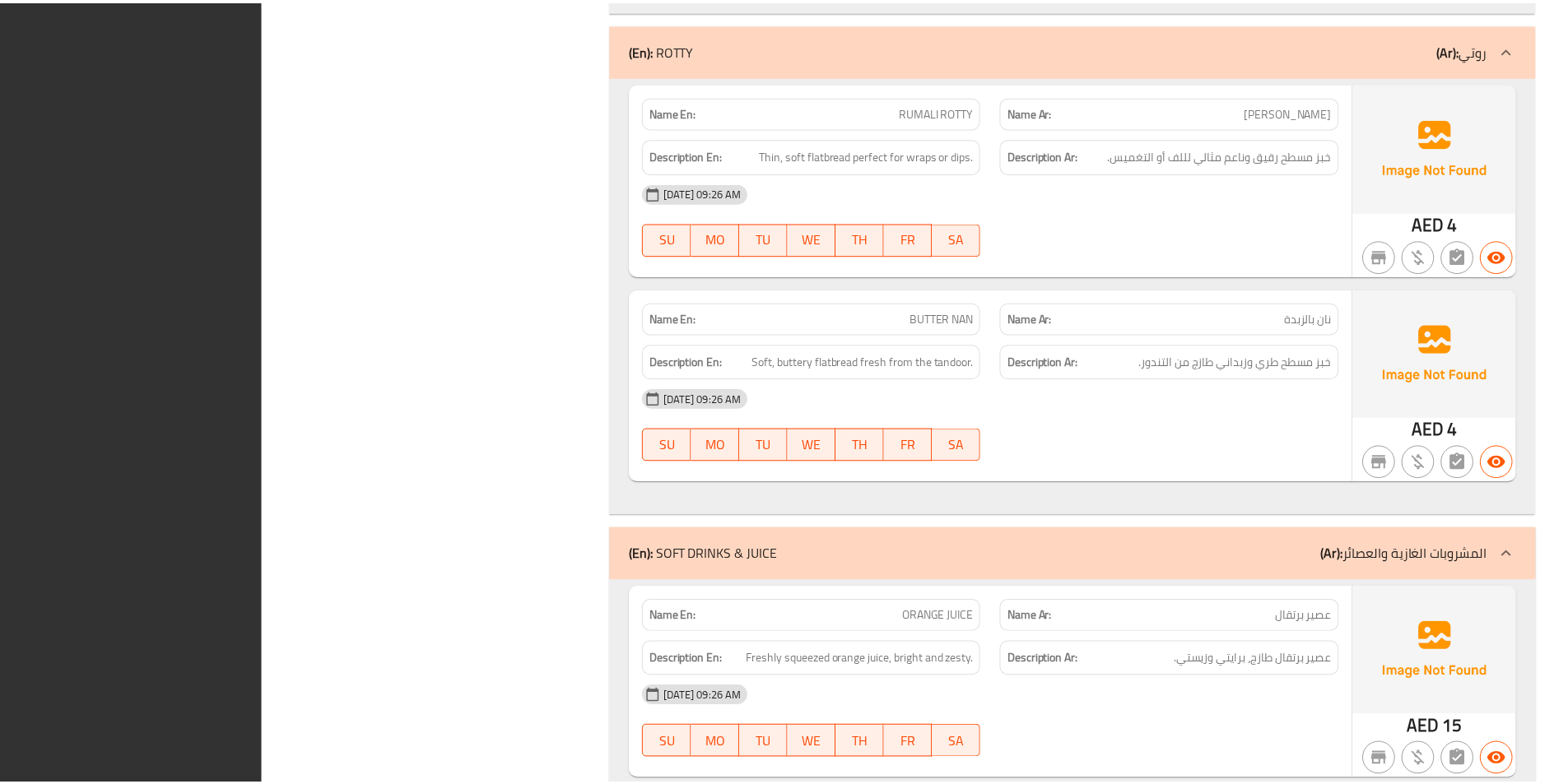
scroll to position [3156, 0]
